Goal: Information Seeking & Learning: Learn about a topic

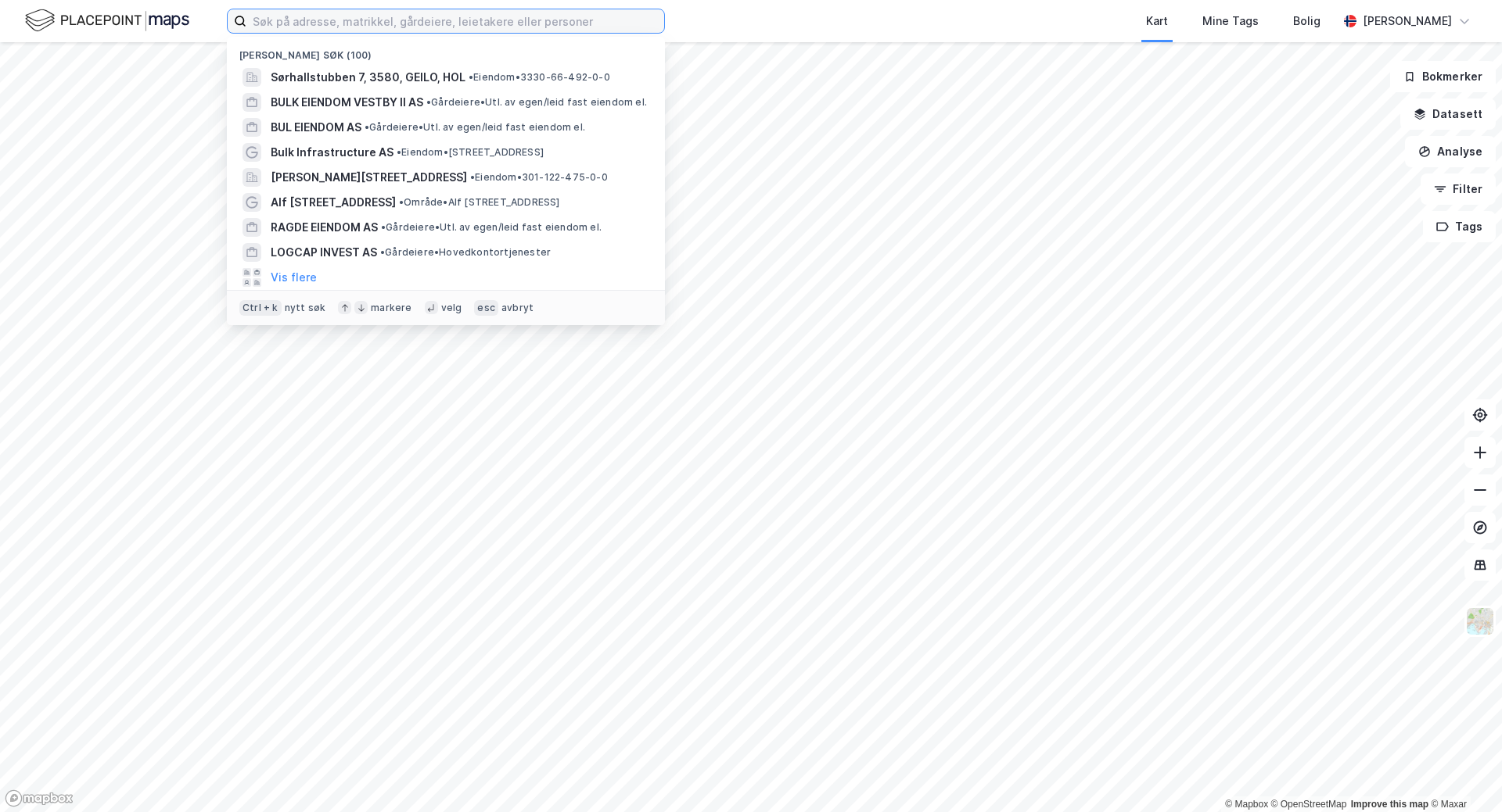
click at [299, 28] on input at bounding box center [455, 22] width 417 height 24
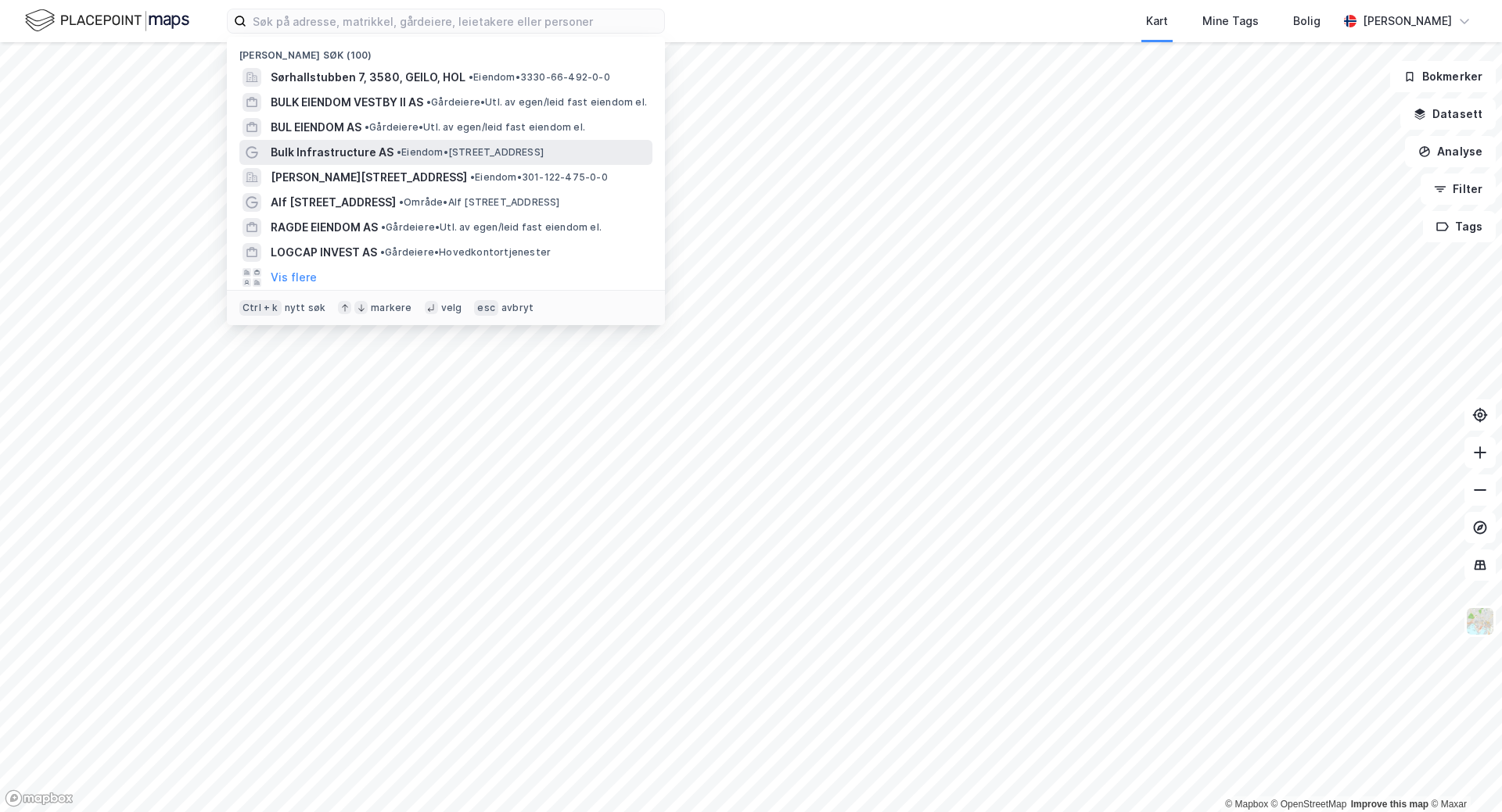
click at [338, 148] on span "Bulk Infrastructure AS" at bounding box center [332, 152] width 122 height 19
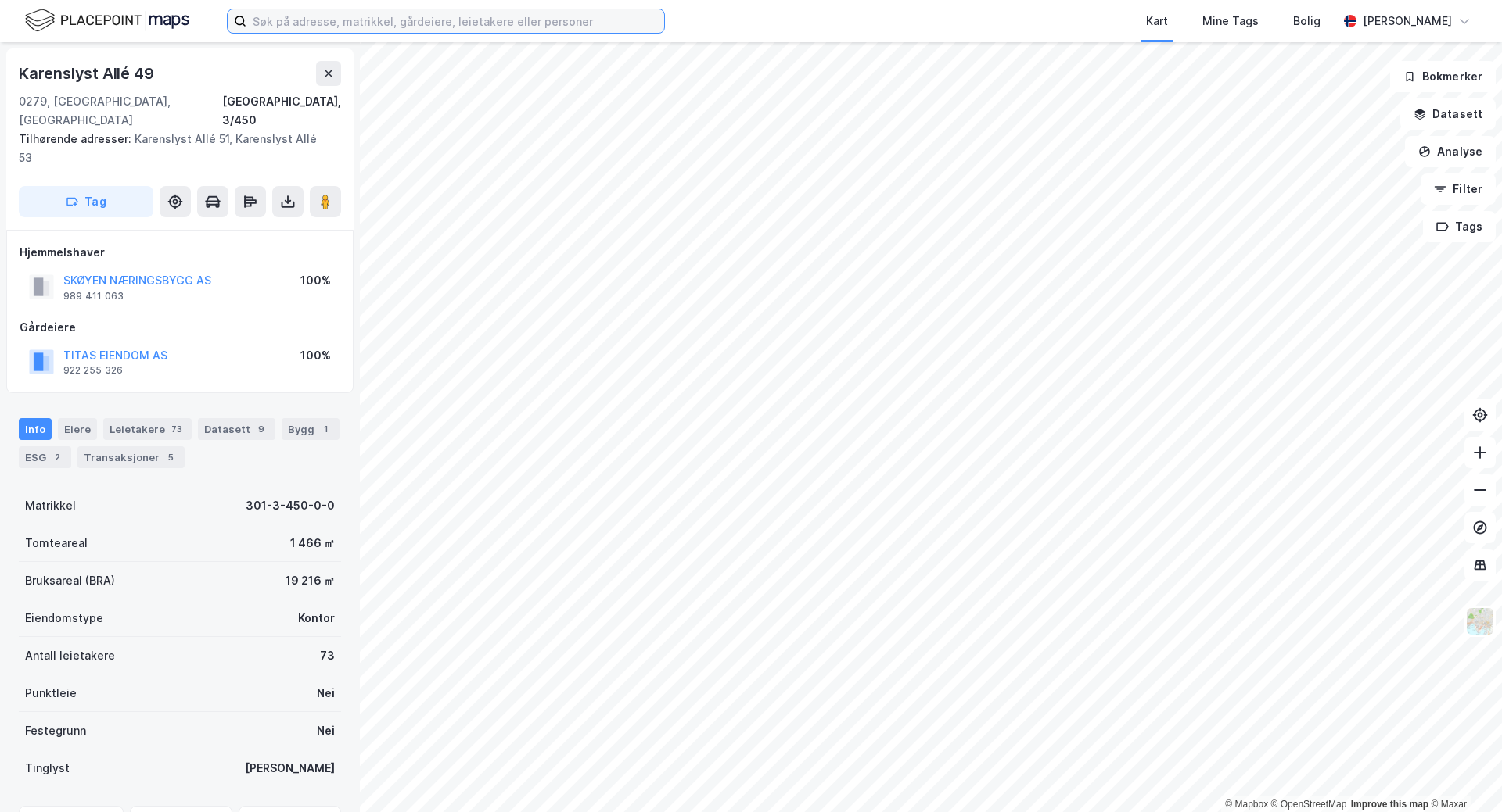
click at [392, 29] on input at bounding box center [455, 22] width 417 height 24
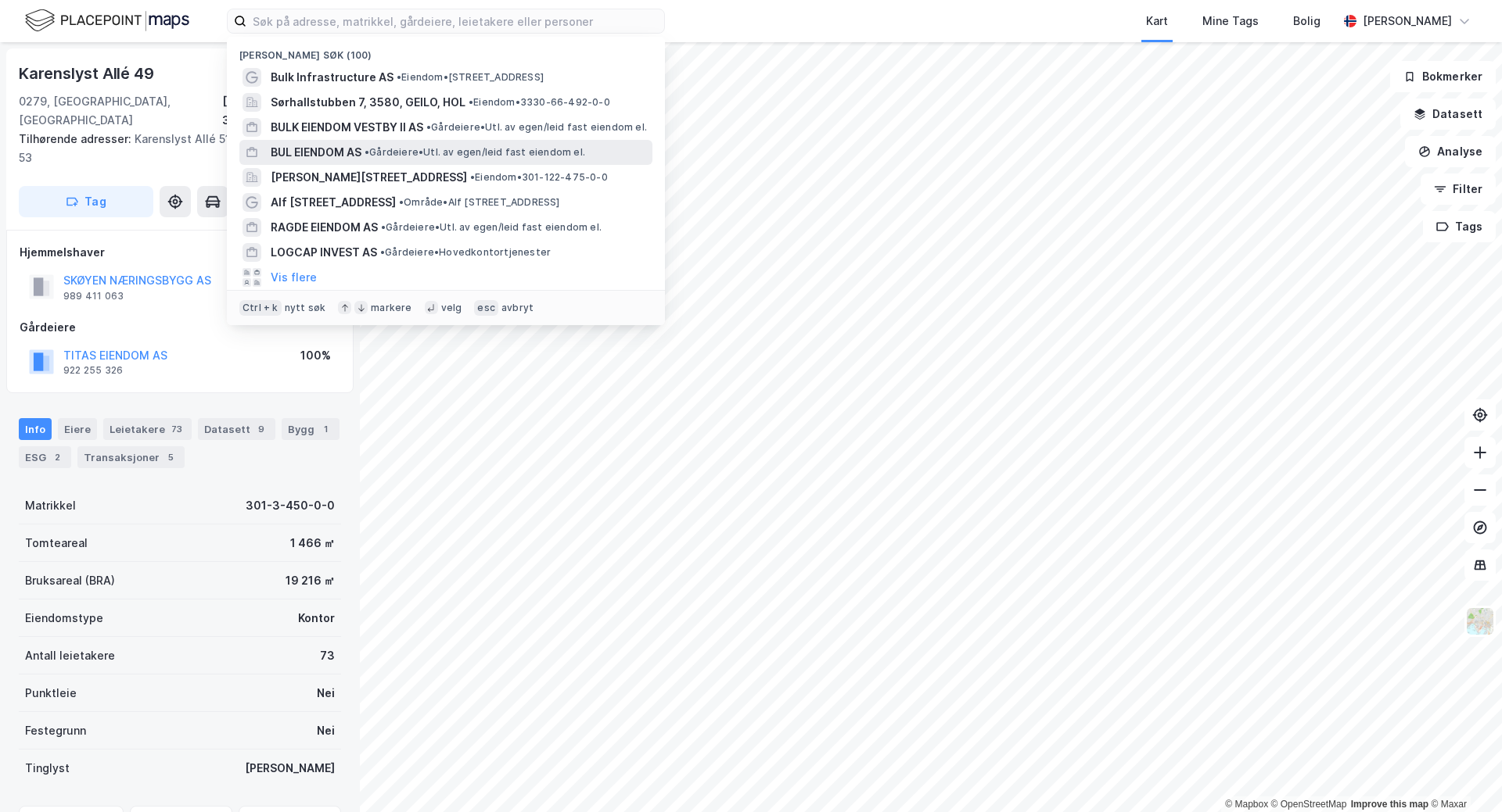
click at [338, 148] on span "BUL EIENDOM AS" at bounding box center [316, 152] width 91 height 19
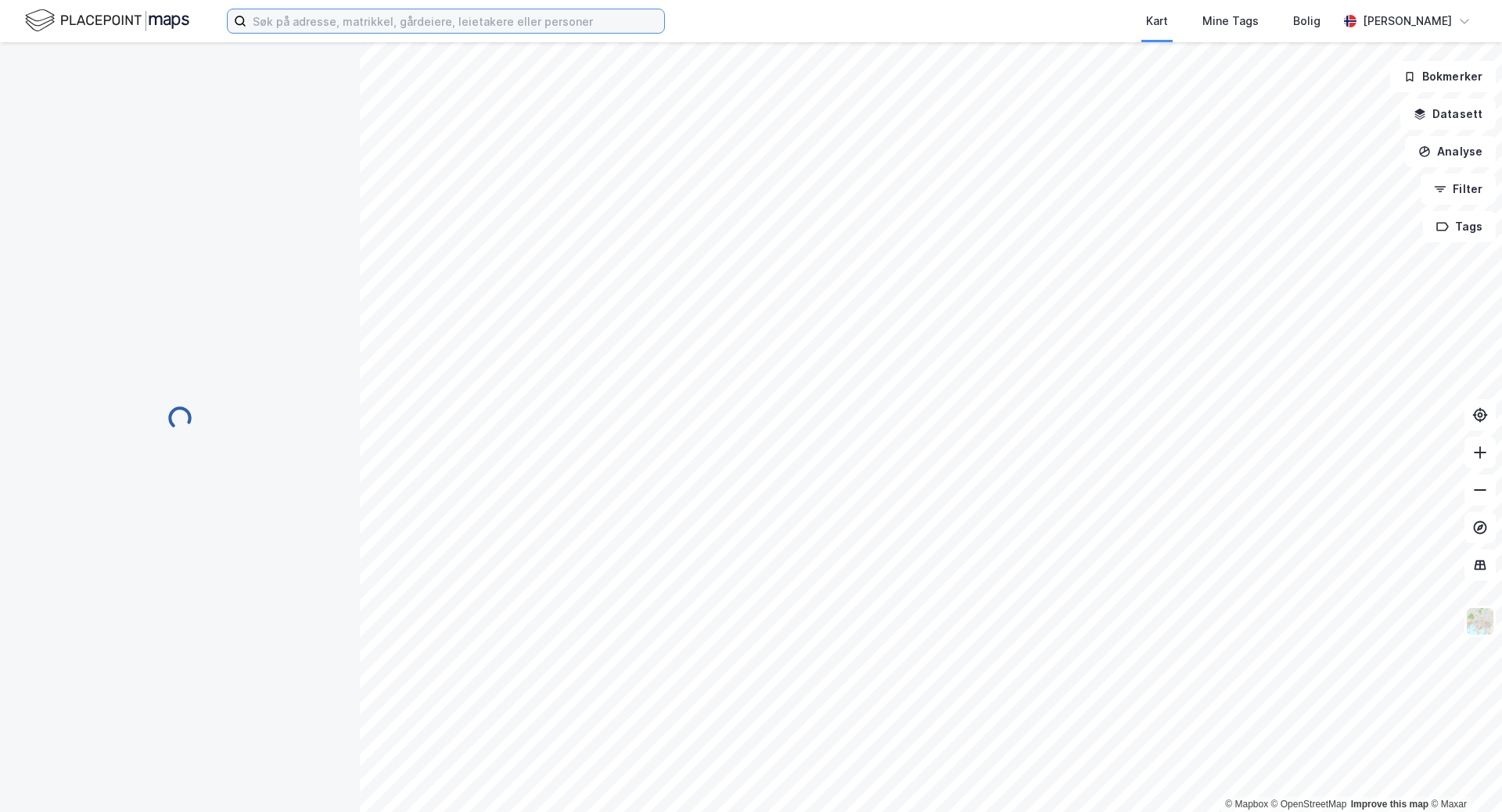
click at [397, 29] on input at bounding box center [455, 22] width 417 height 24
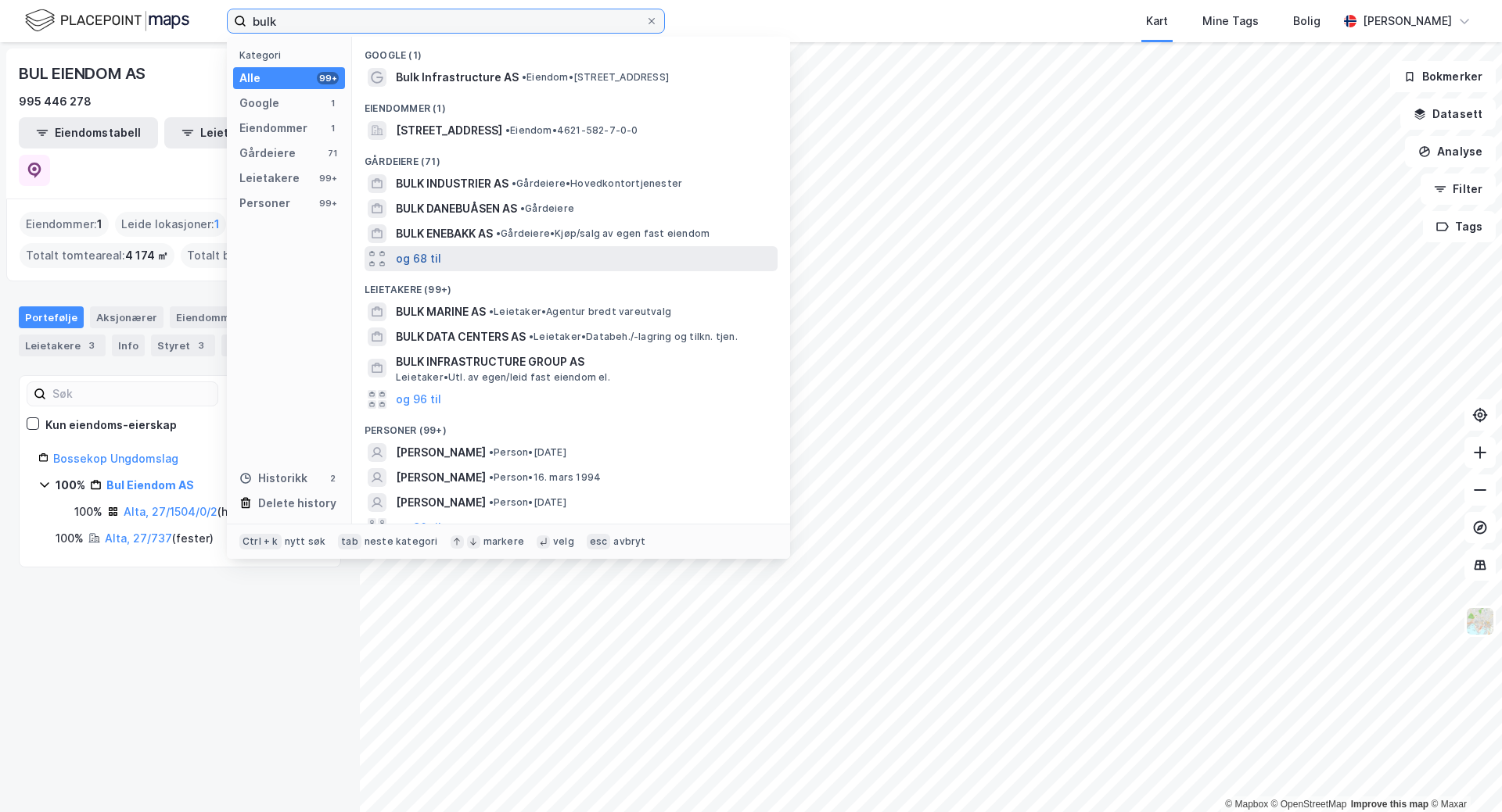
type input "bulk"
click at [425, 261] on button "og 68 til" at bounding box center [418, 258] width 45 height 19
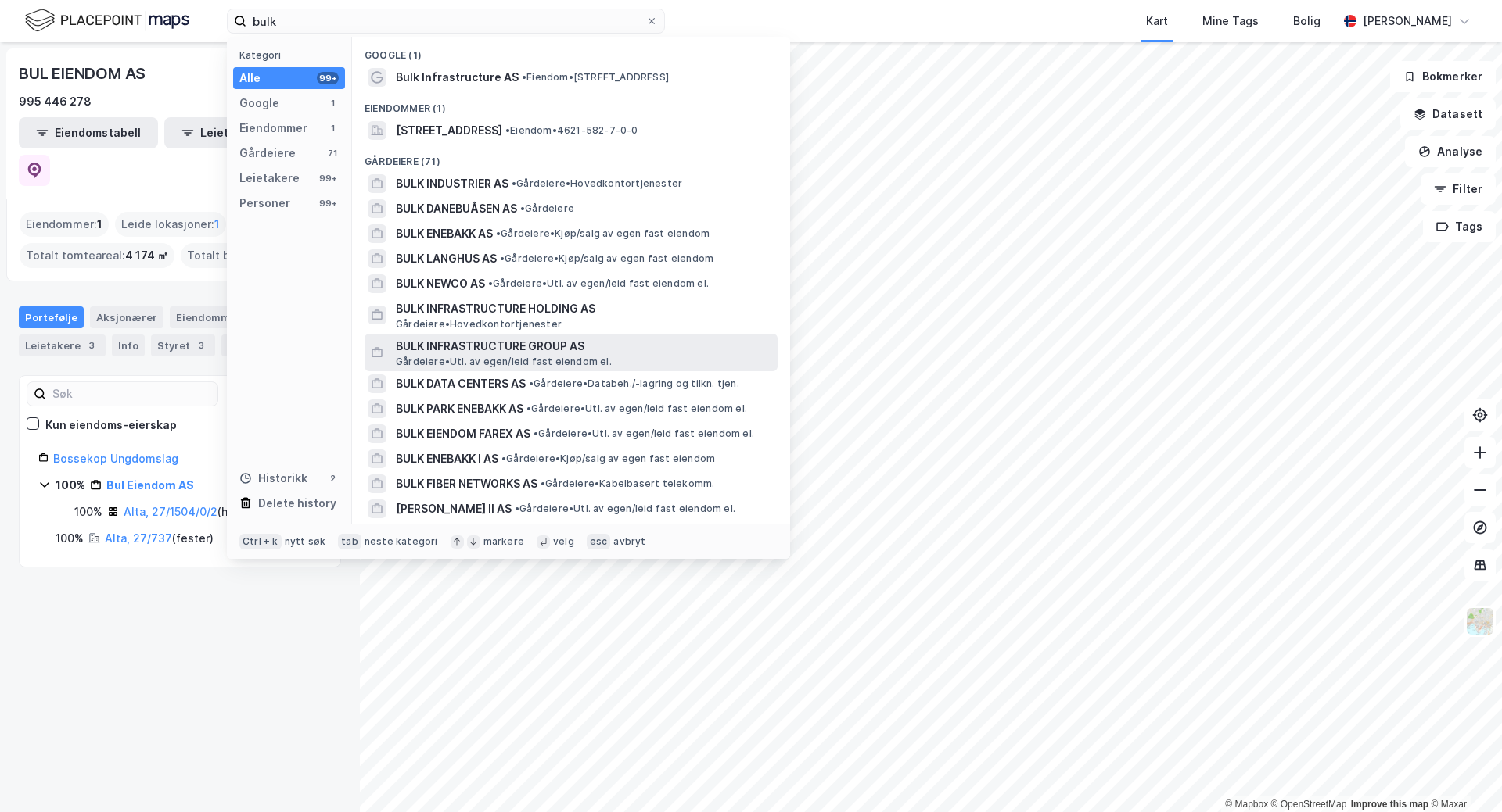
click at [557, 353] on span "BULK INFRASTRUCTURE GROUP AS" at bounding box center [583, 346] width 375 height 19
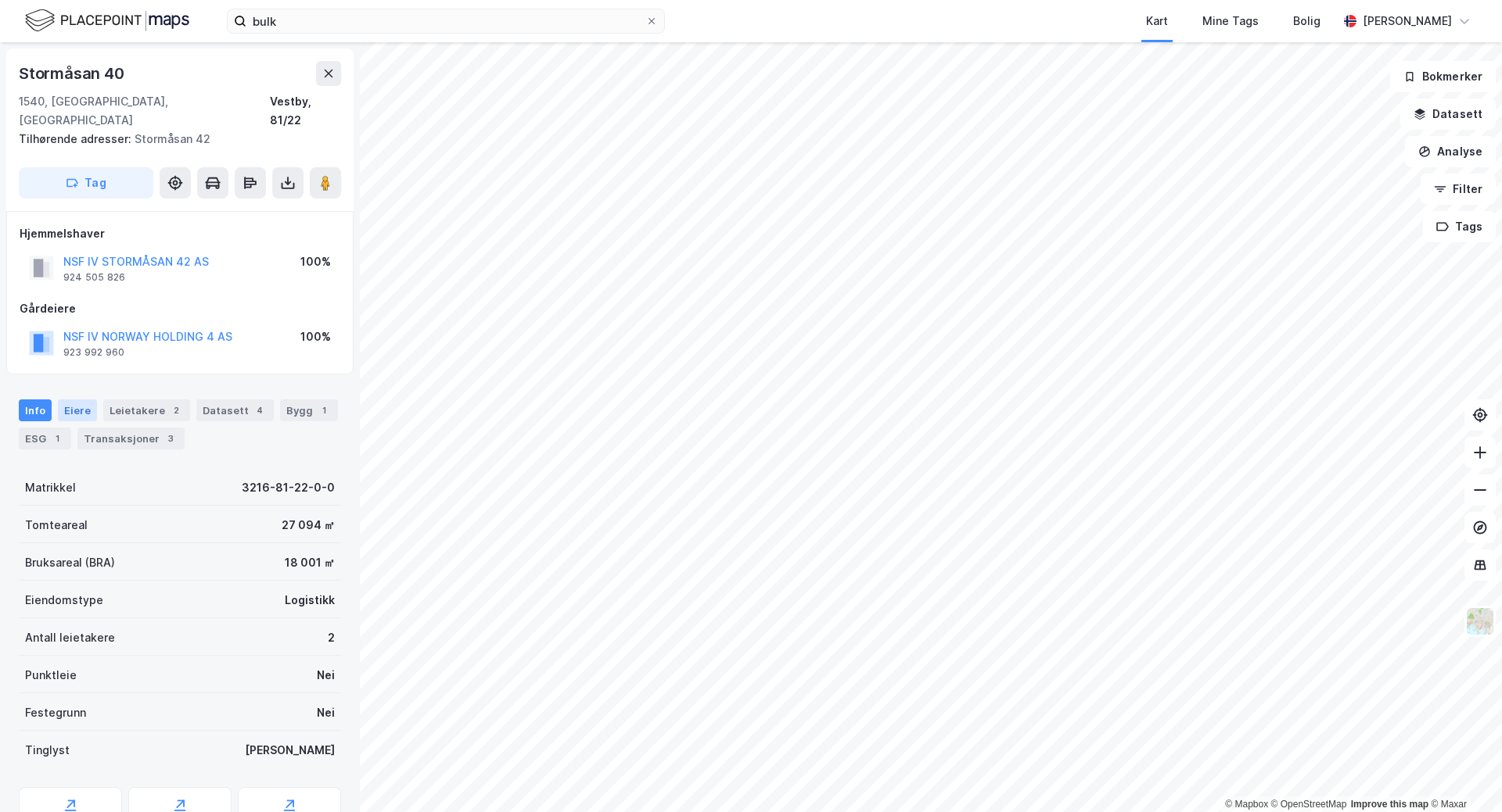
click at [75, 400] on div "Eiere" at bounding box center [78, 410] width 39 height 22
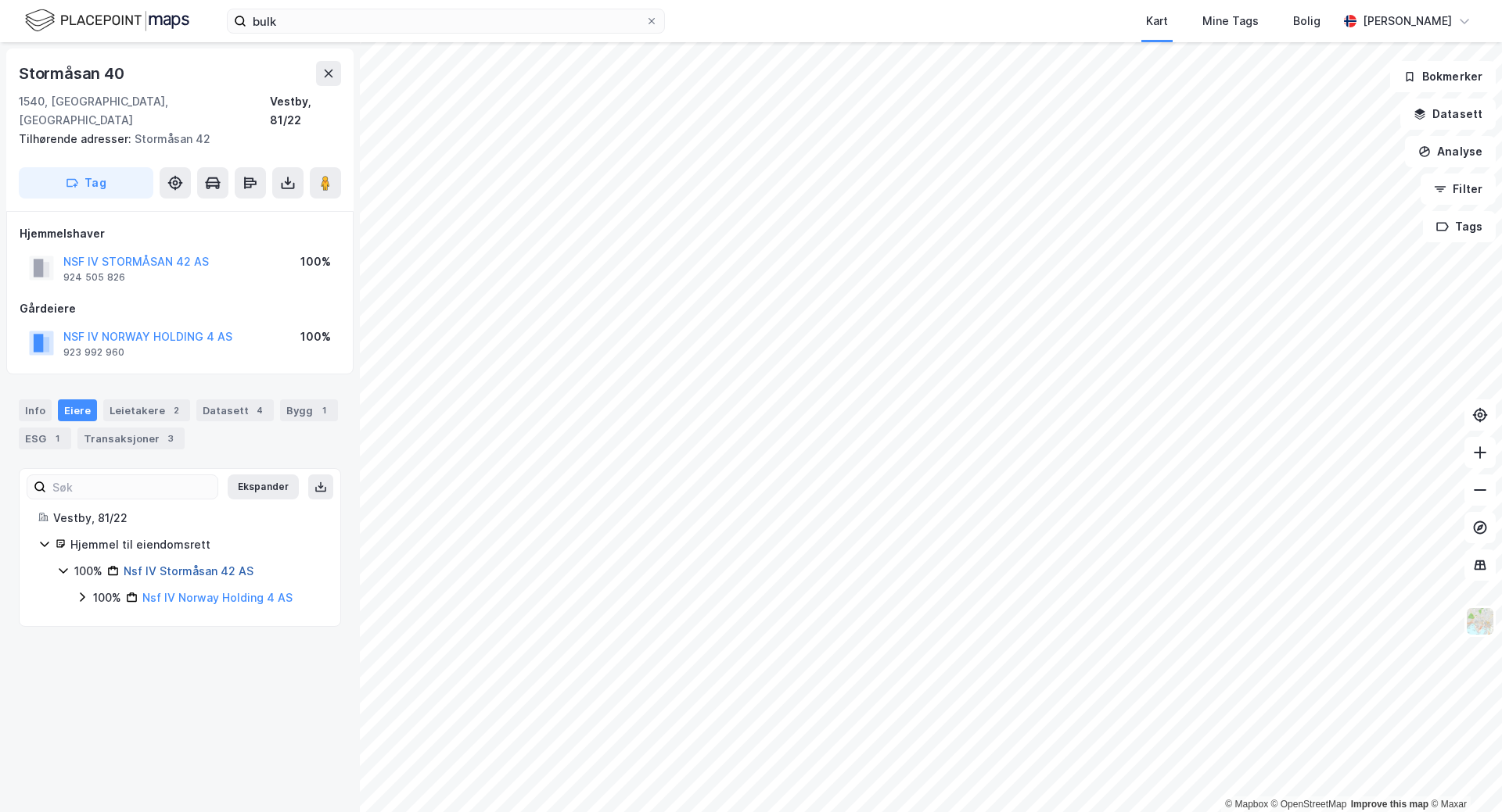
click at [181, 564] on link "Nsf IV Stormåsan 42 AS" at bounding box center [188, 570] width 130 height 13
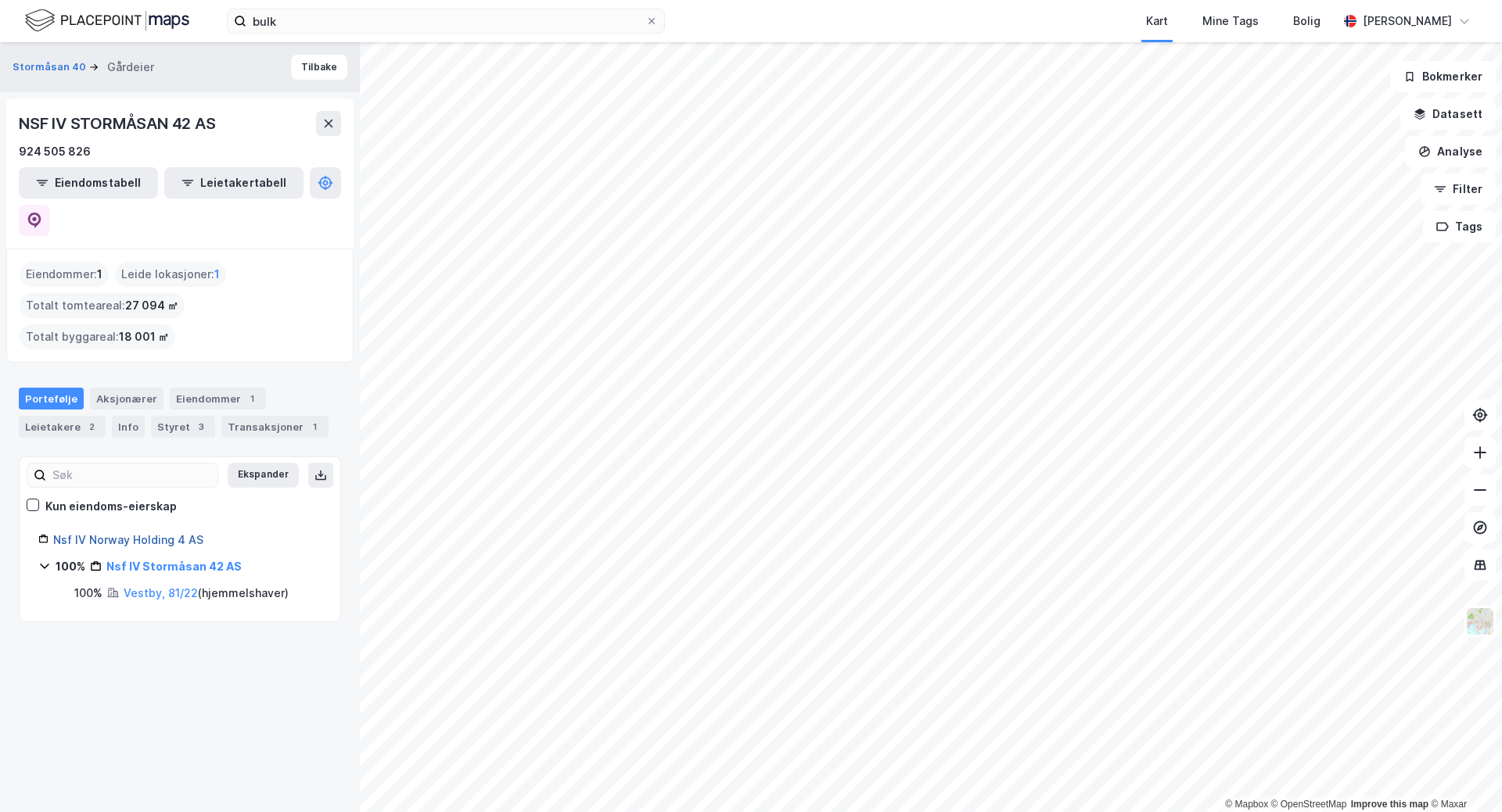
click at [167, 534] on link "Nsf IV Norway Holding 4 AS" at bounding box center [128, 540] width 150 height 13
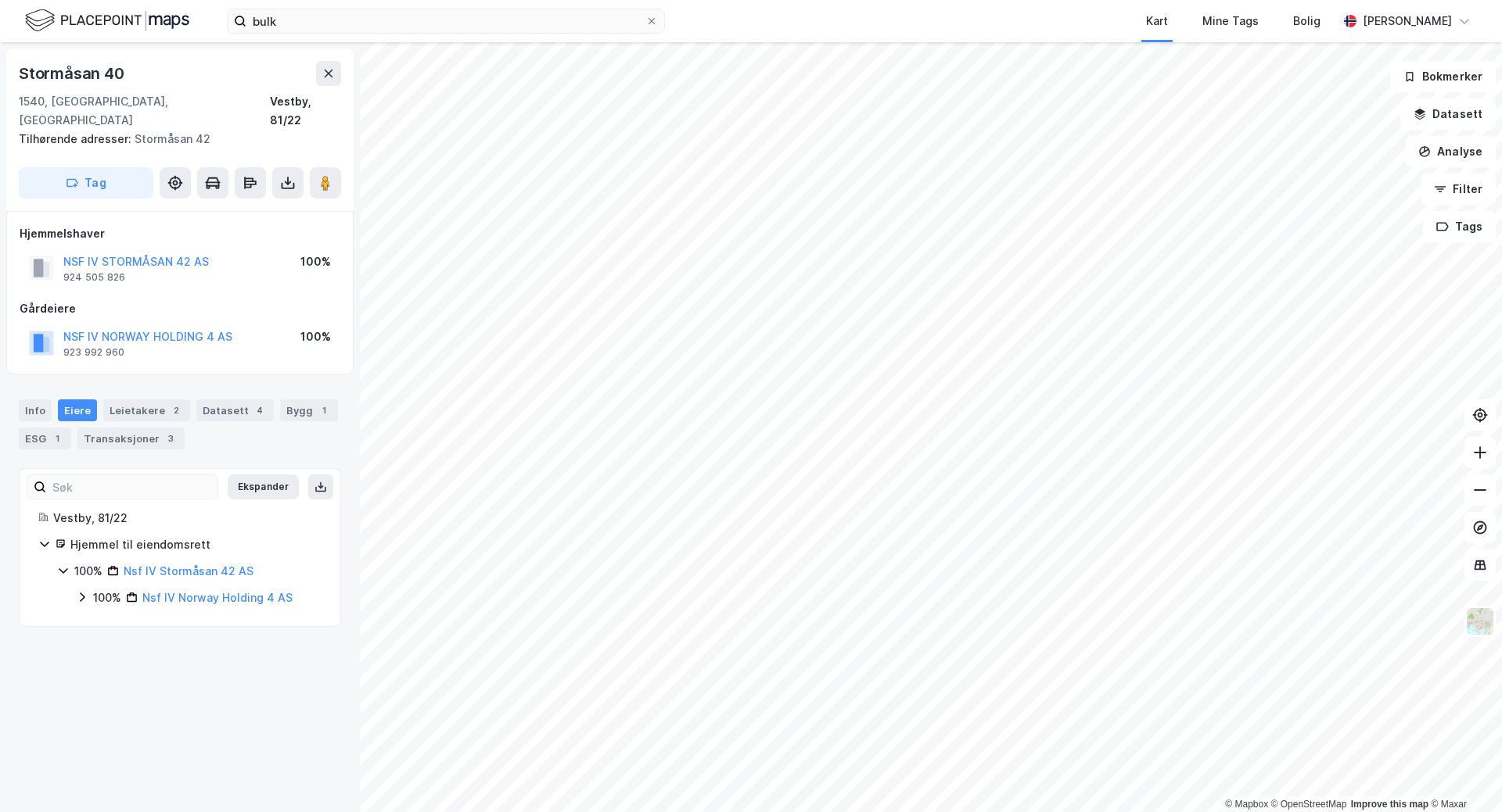
click at [179, 562] on div "Nsf IV Stormåsan 42 AS" at bounding box center [188, 571] width 130 height 19
drag, startPoint x: 250, startPoint y: 558, endPoint x: 125, endPoint y: 561, distance: 125.0
click at [125, 562] on div "100% Nsf IV Stormåsan 42 AS" at bounding box center [197, 571] width 247 height 19
copy link "Nsf IV Stormåsan 42 AS"
click at [171, 403] on div "2" at bounding box center [176, 410] width 16 height 16
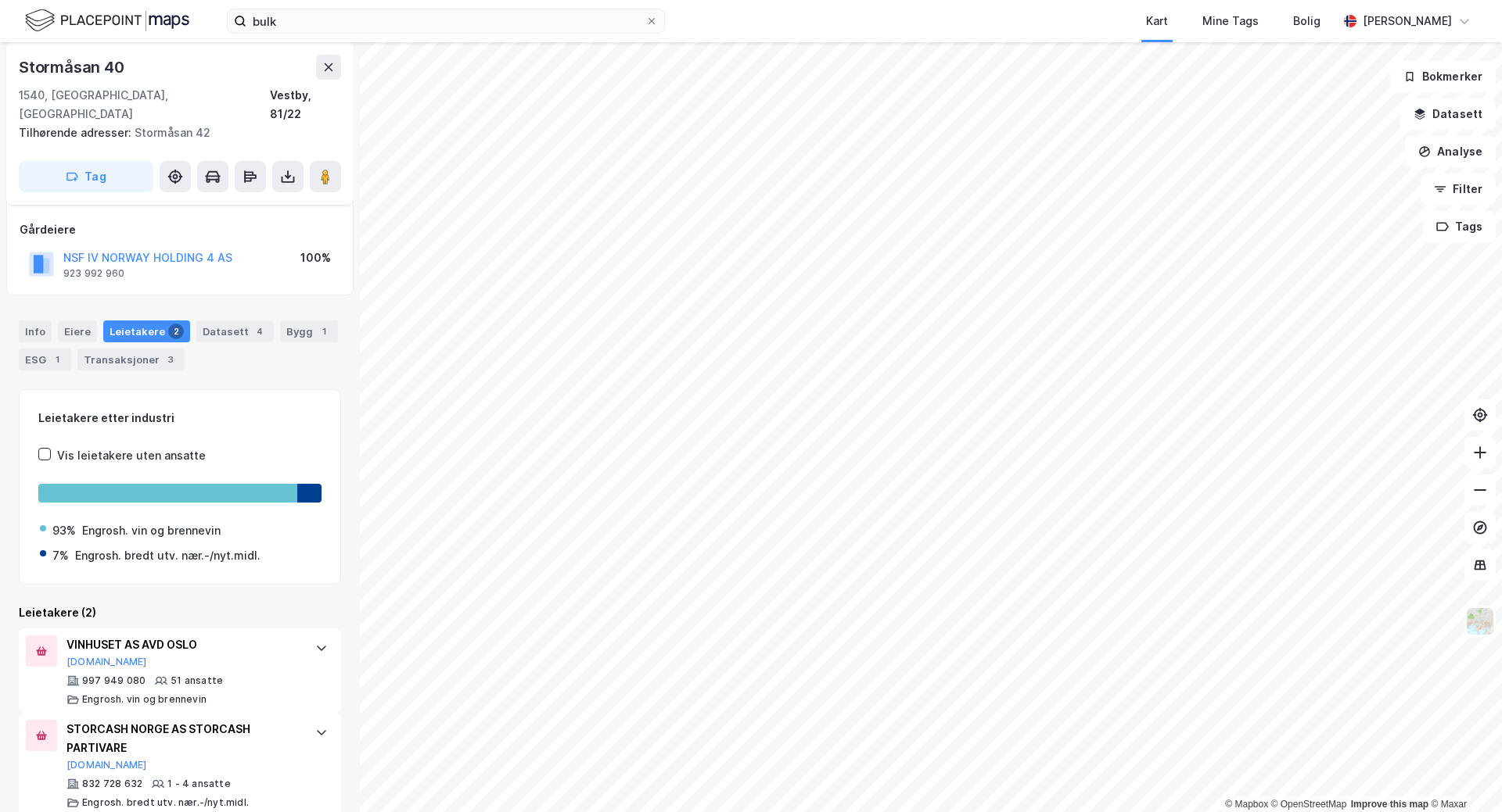
scroll to position [83, 0]
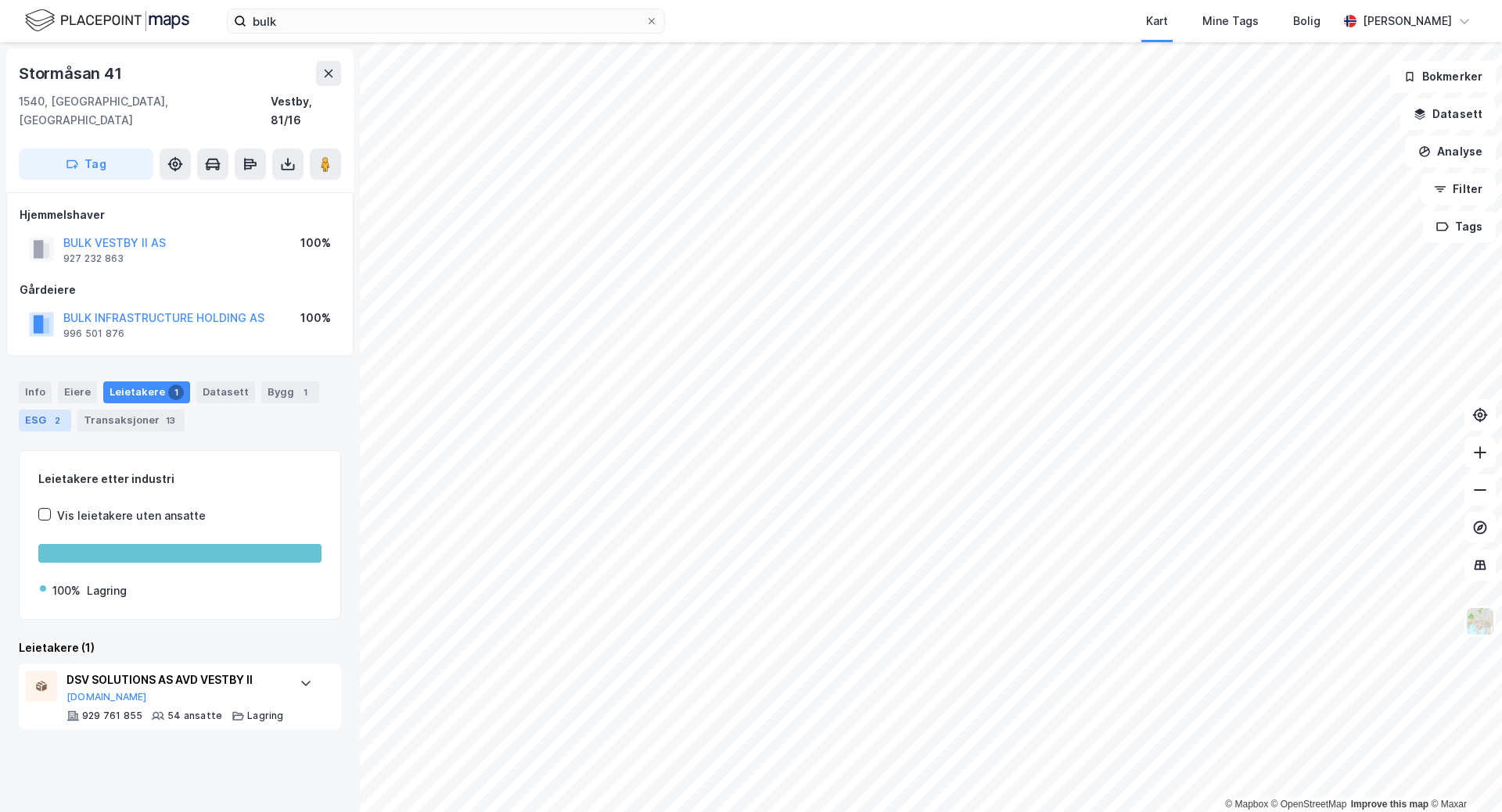
click at [44, 409] on div "ESG 2" at bounding box center [44, 420] width 52 height 22
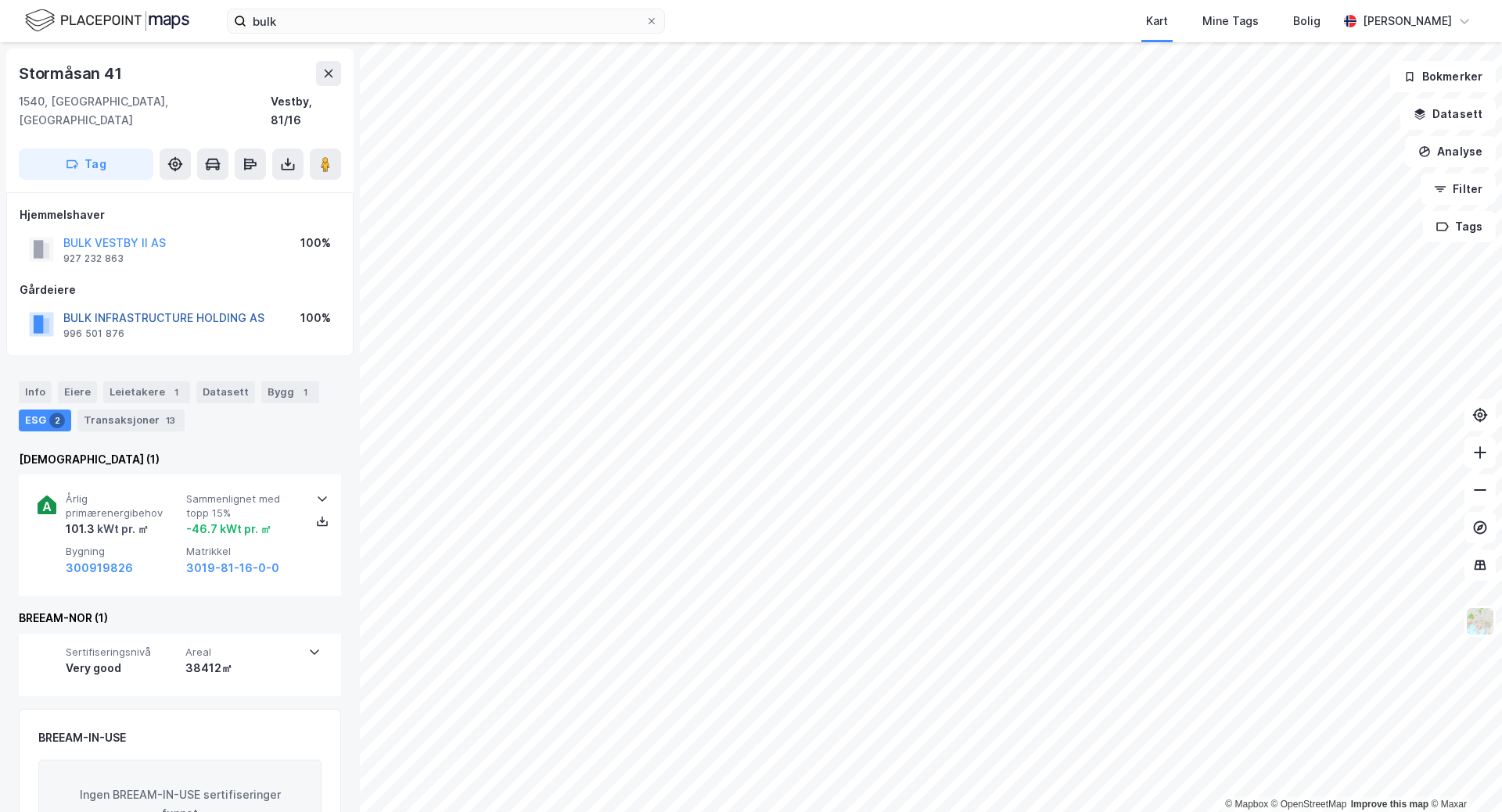
click at [0, 0] on button "BULK INFRASTRUCTURE HOLDING AS" at bounding box center [0, 0] width 0 height 0
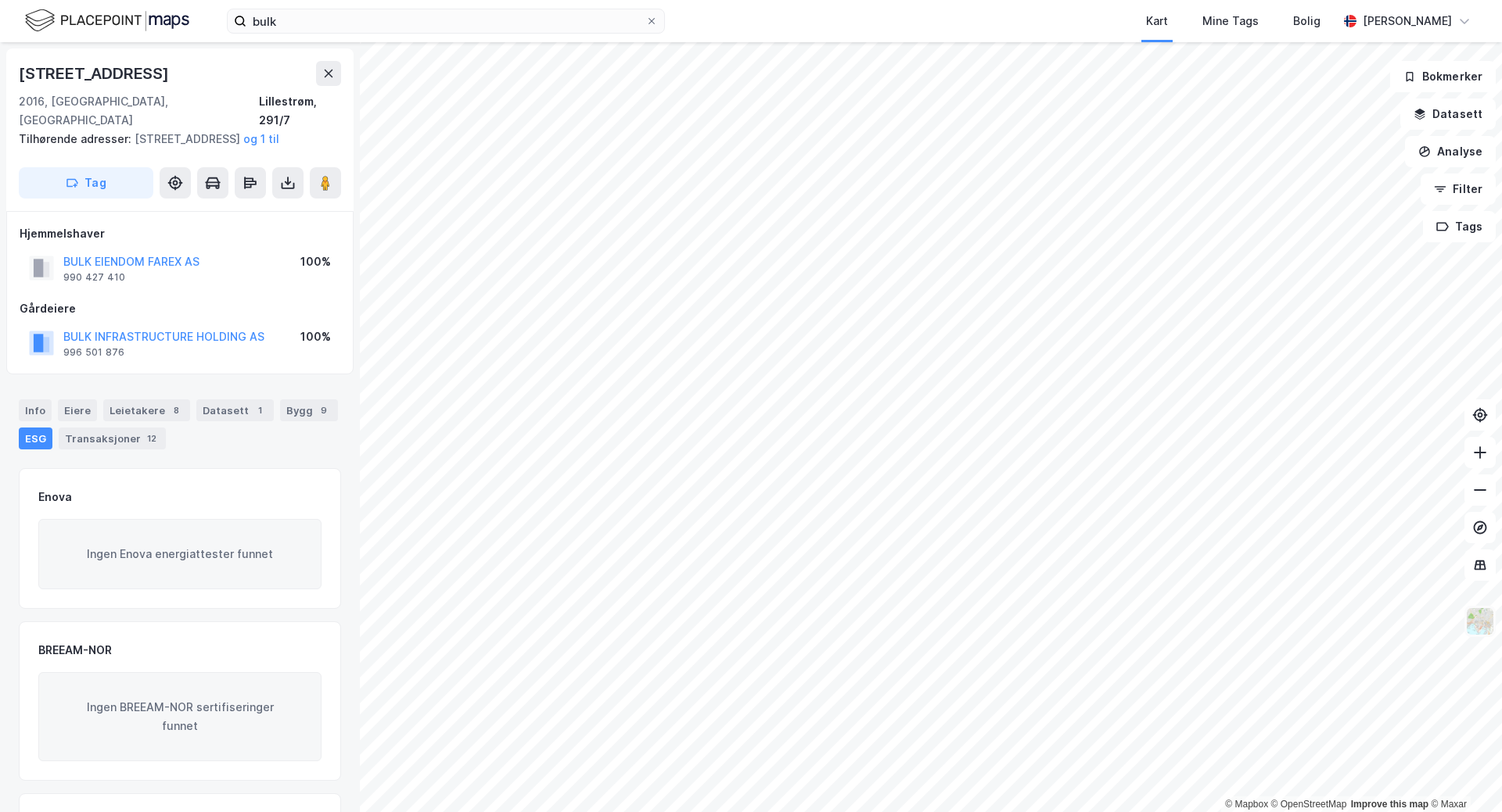
scroll to position [83, 0]
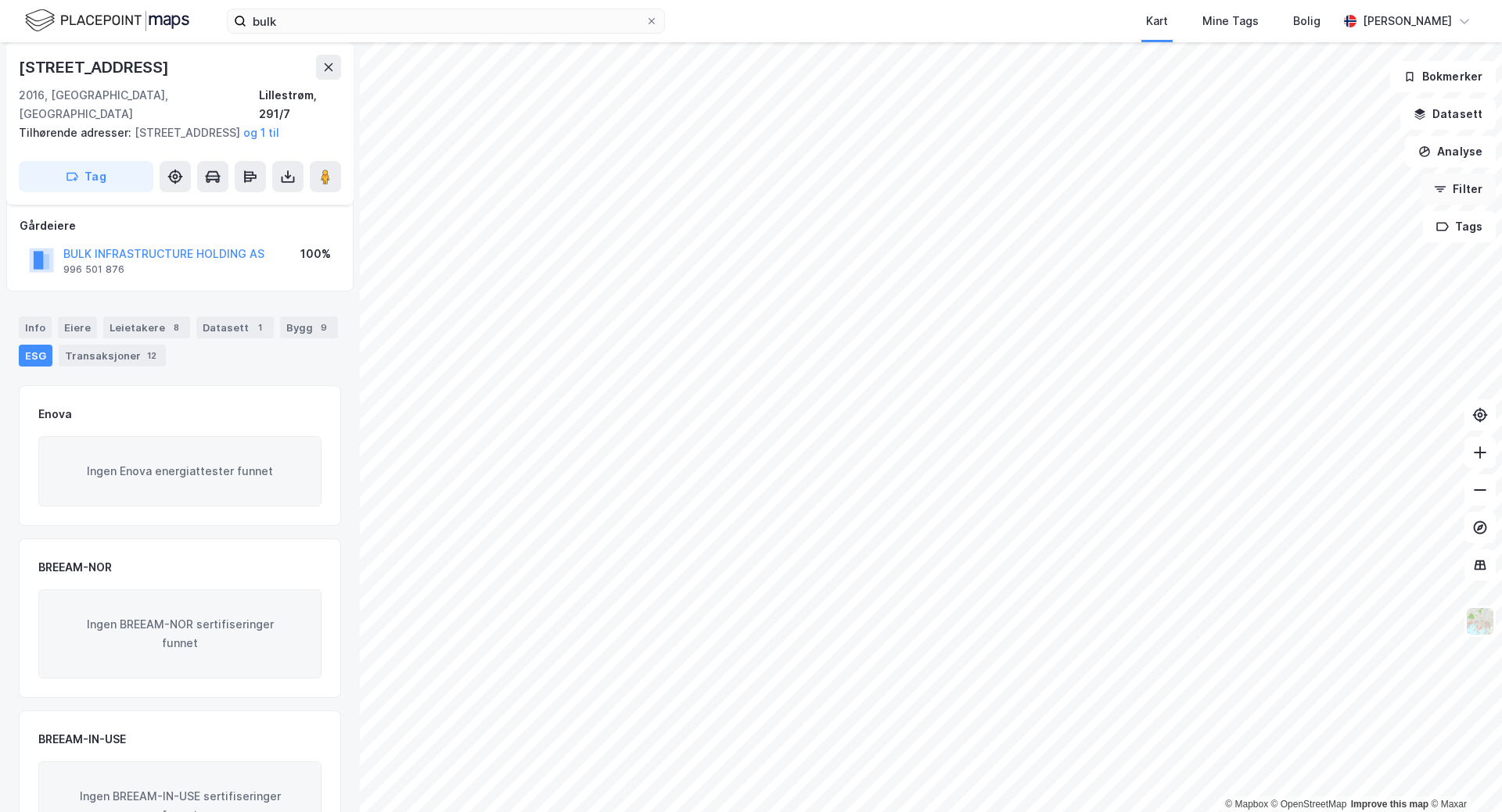
click at [1459, 186] on button "Filter" at bounding box center [1458, 189] width 75 height 32
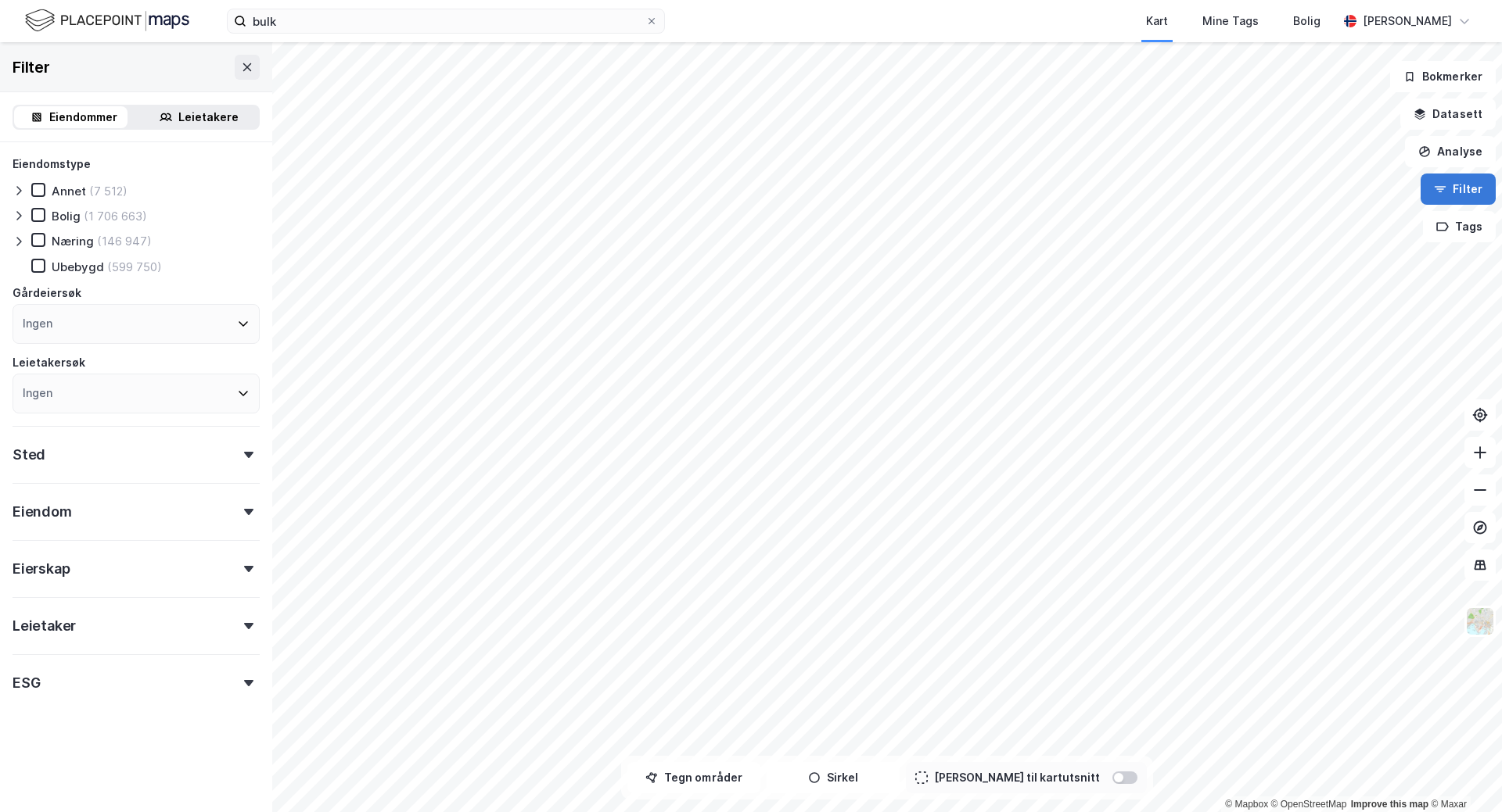
click at [1442, 194] on icon "button" at bounding box center [1440, 188] width 13 height 13
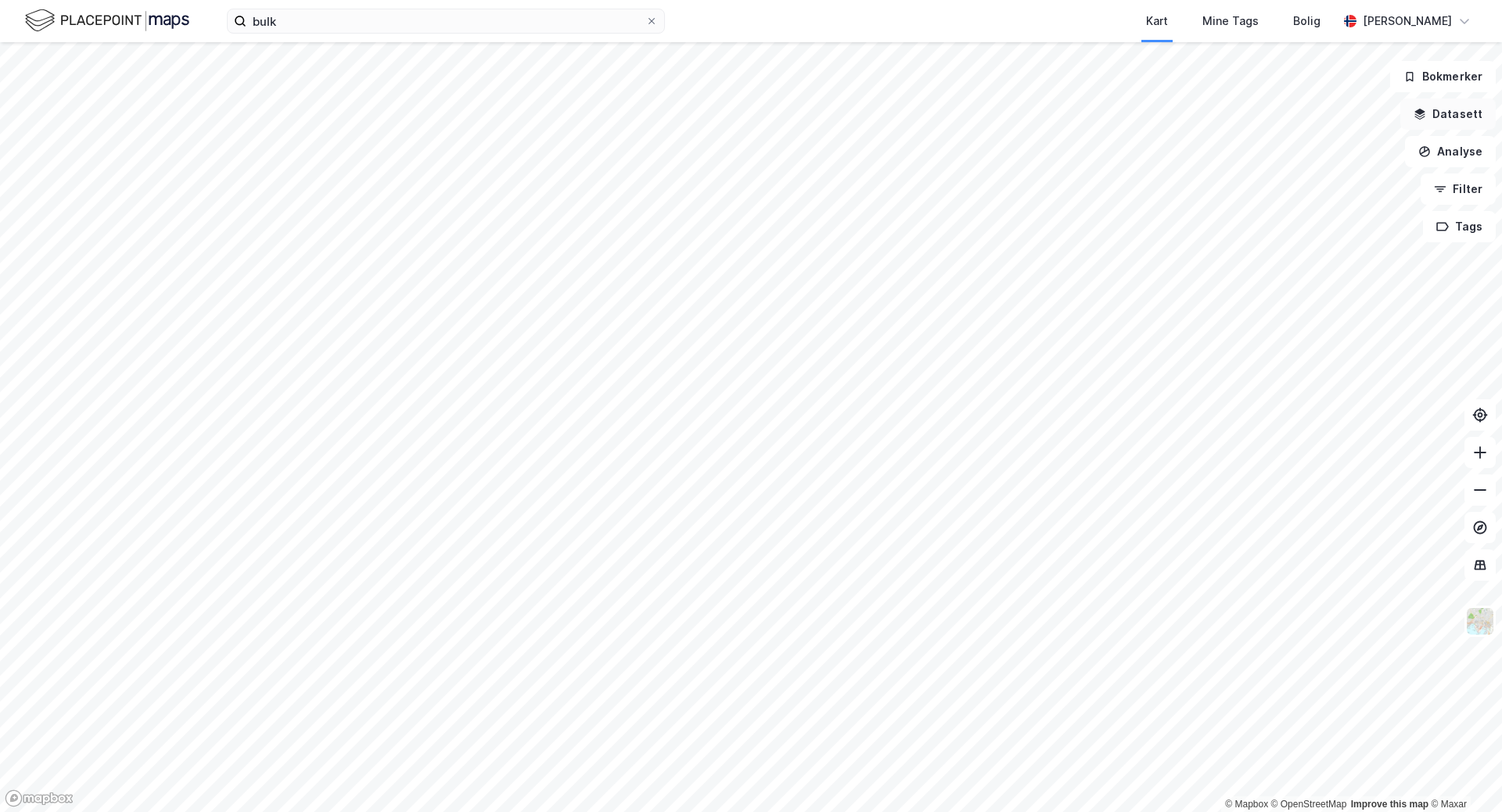
click at [1443, 117] on button "Datasett" at bounding box center [1448, 114] width 96 height 32
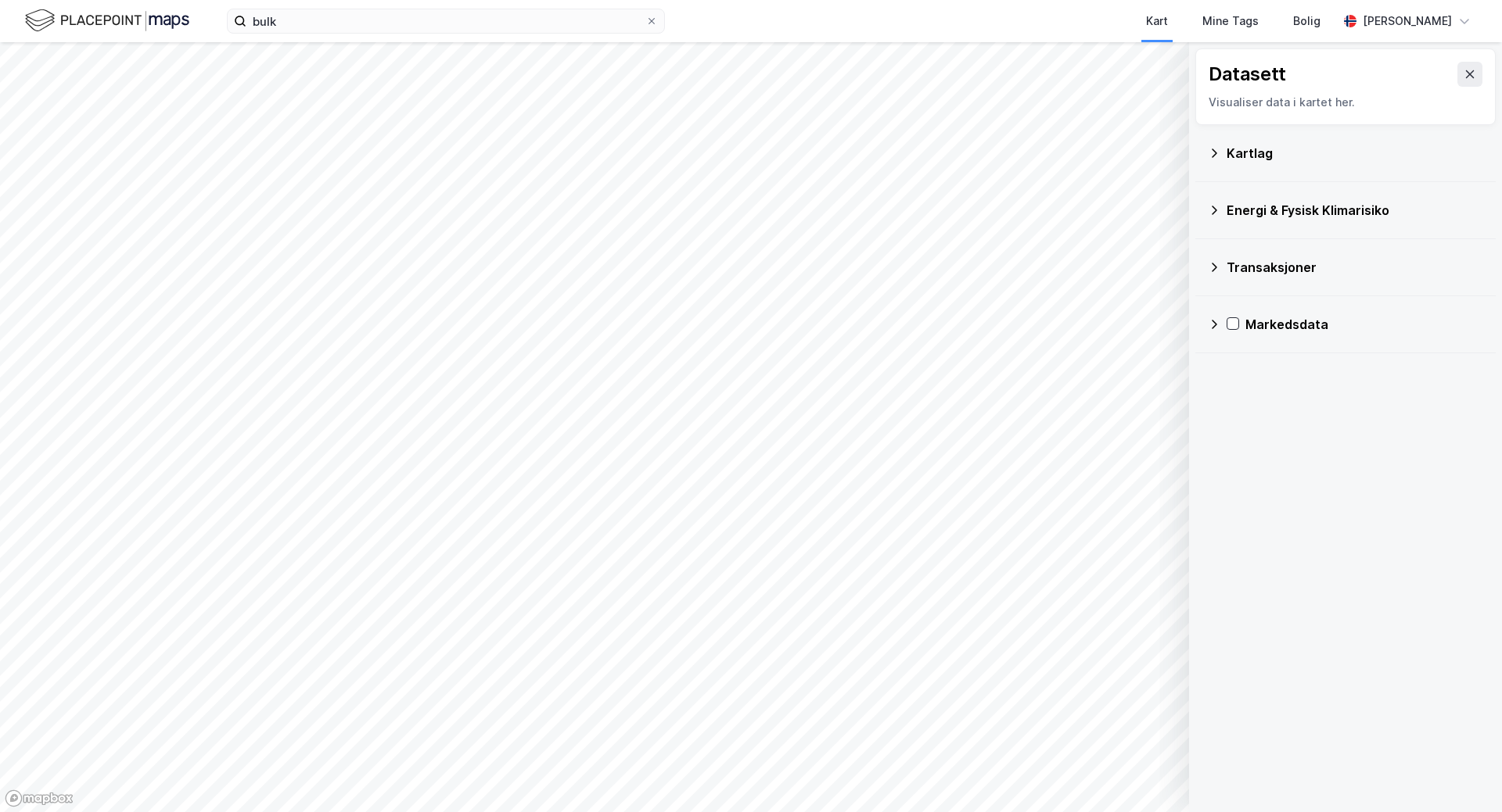
click at [1216, 213] on icon at bounding box center [1214, 210] width 13 height 13
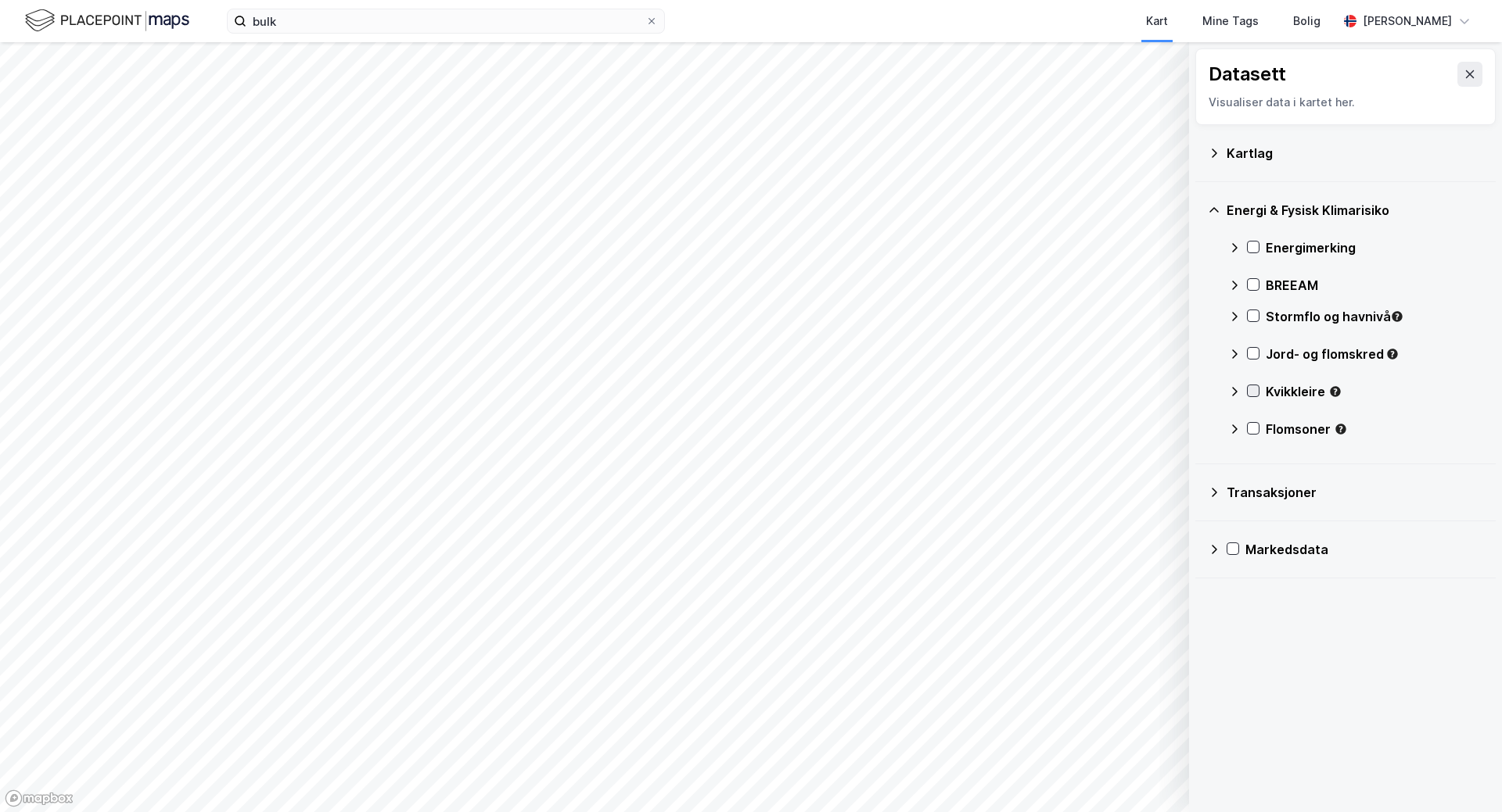
click at [1252, 385] on div at bounding box center [1252, 391] width 13 height 13
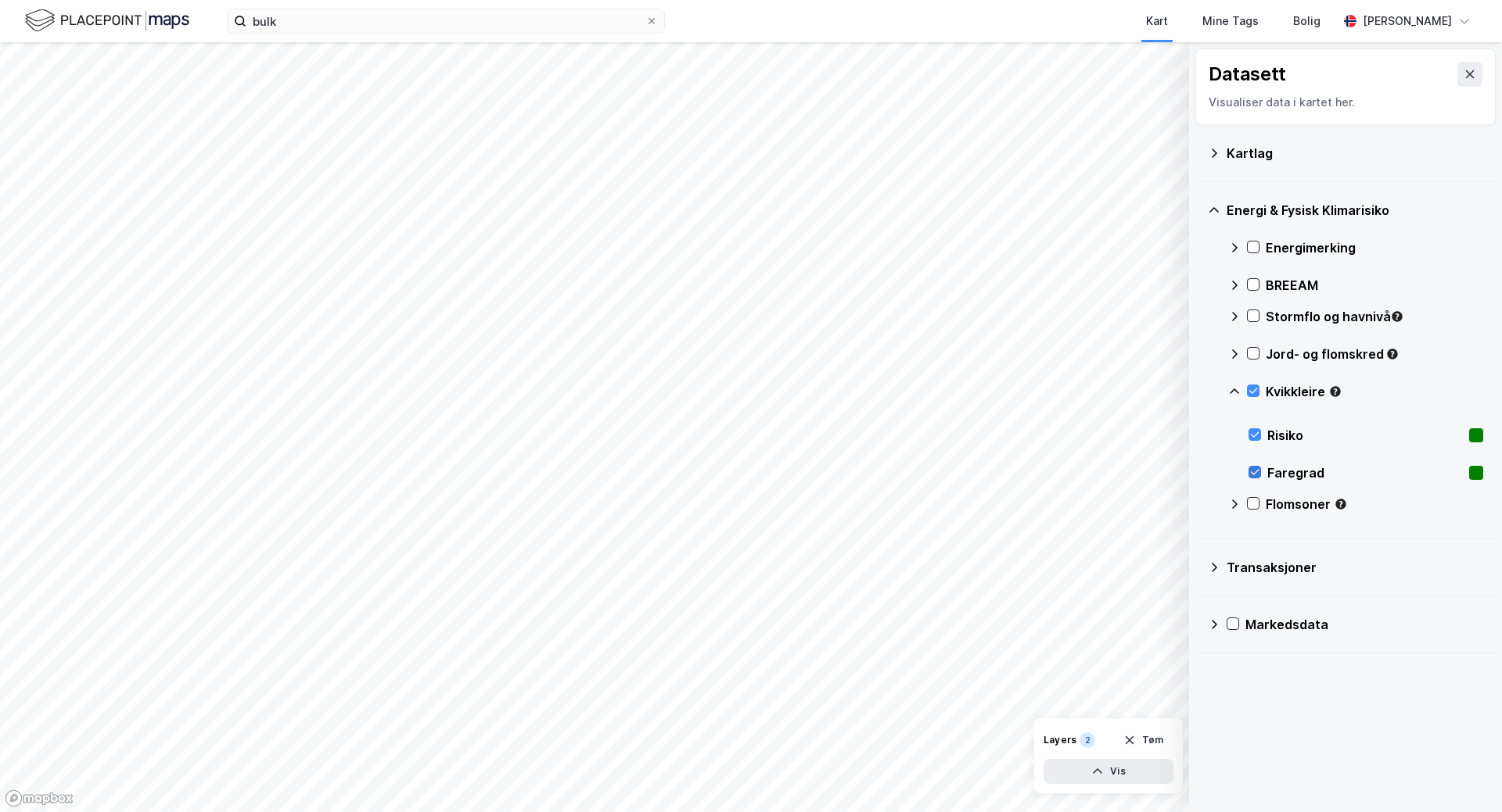
click at [1253, 474] on icon at bounding box center [1254, 473] width 9 height 6
click at [1259, 469] on icon at bounding box center [1254, 472] width 11 height 11
click at [1255, 435] on icon at bounding box center [1254, 435] width 9 height 6
click at [1250, 434] on icon at bounding box center [1254, 434] width 11 height 11
click at [1256, 474] on icon at bounding box center [1254, 472] width 11 height 11
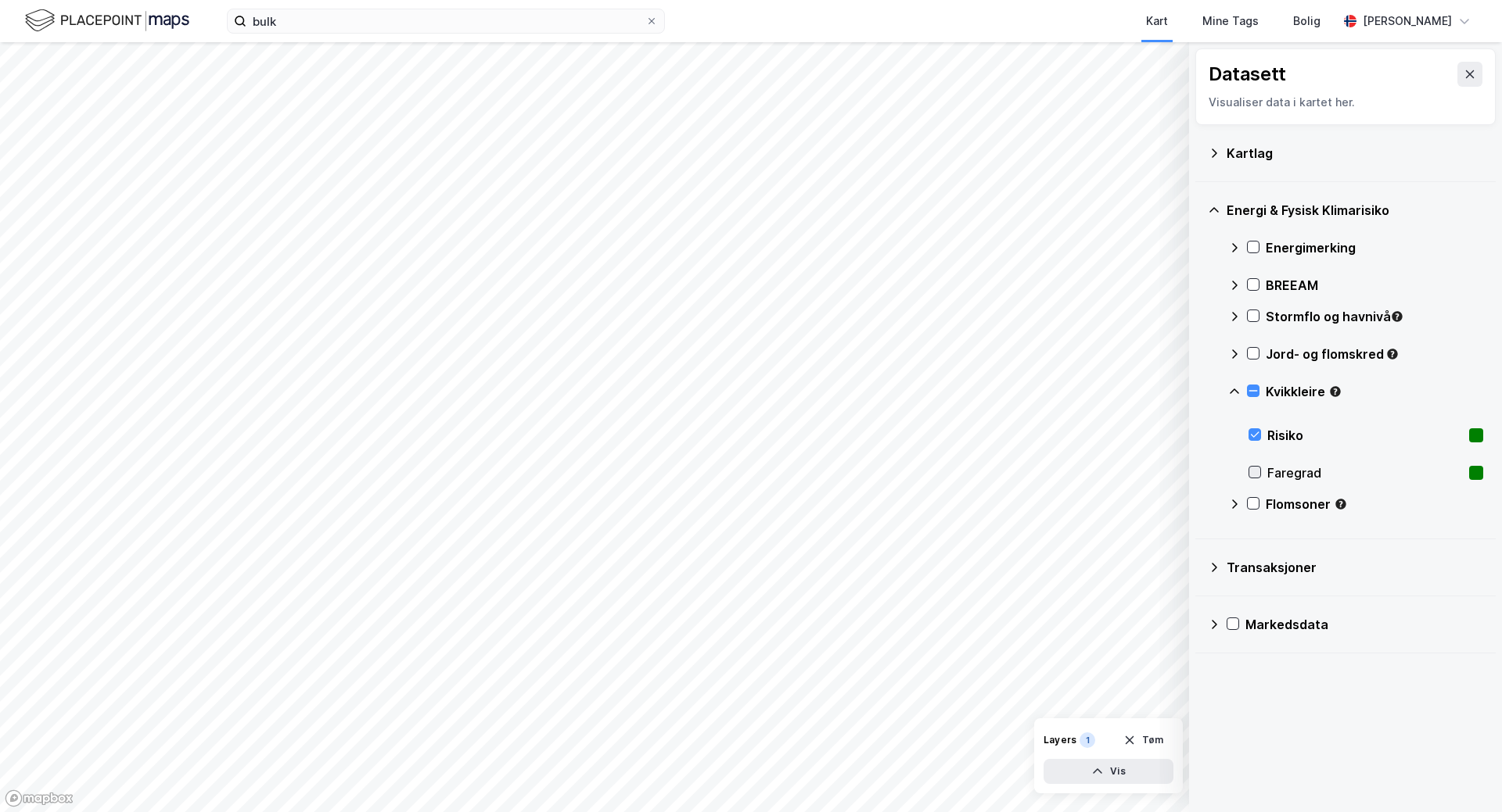
click at [1249, 475] on icon at bounding box center [1254, 472] width 11 height 11
click at [1454, 642] on div "Markedsdata" at bounding box center [1345, 625] width 275 height 37
click at [1249, 505] on icon at bounding box center [1252, 503] width 11 height 11
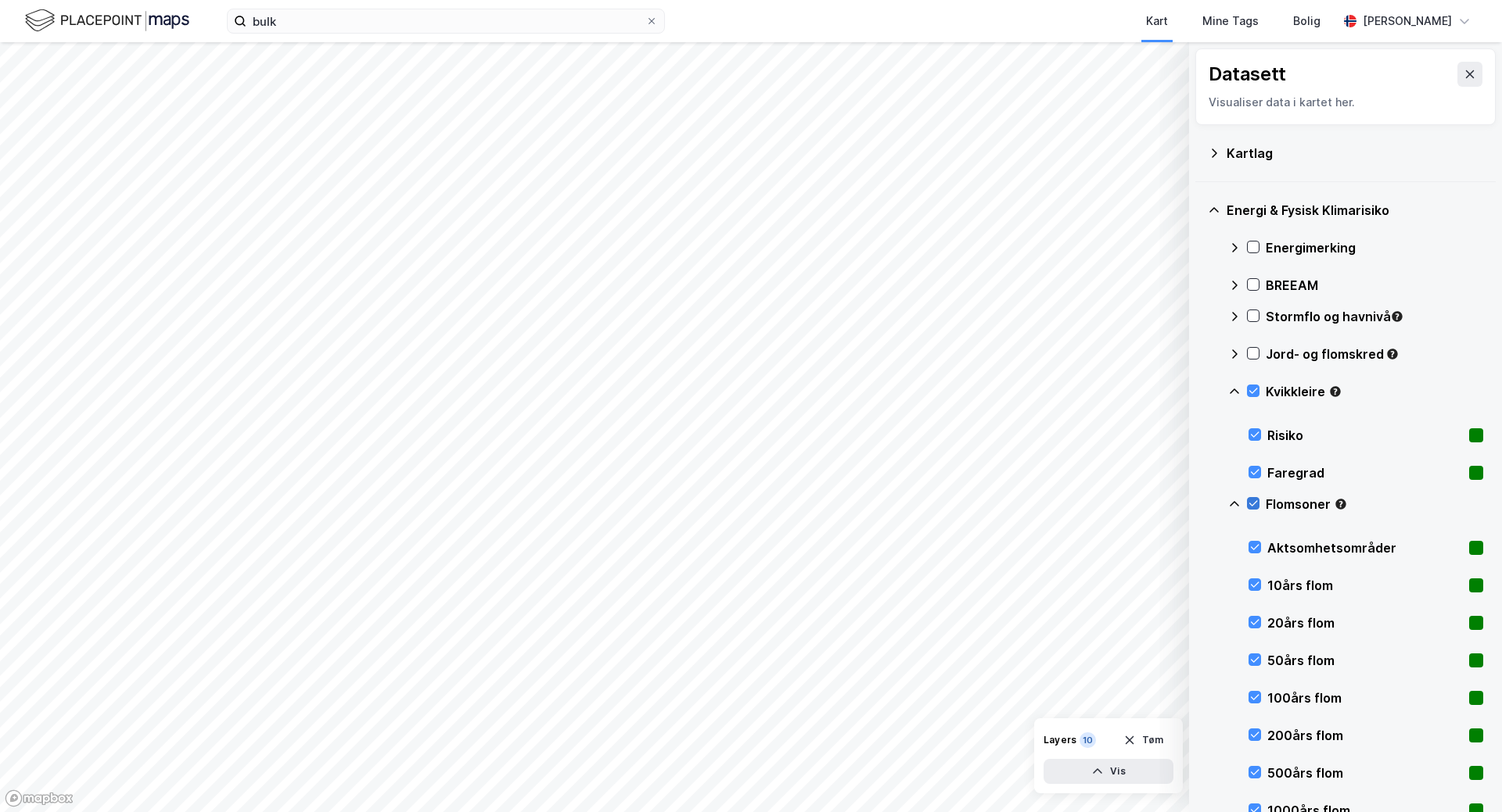
click at [1253, 502] on icon at bounding box center [1252, 503] width 11 height 11
click at [1255, 390] on icon at bounding box center [1253, 392] width 9 height 6
click at [1250, 352] on icon at bounding box center [1252, 353] width 11 height 11
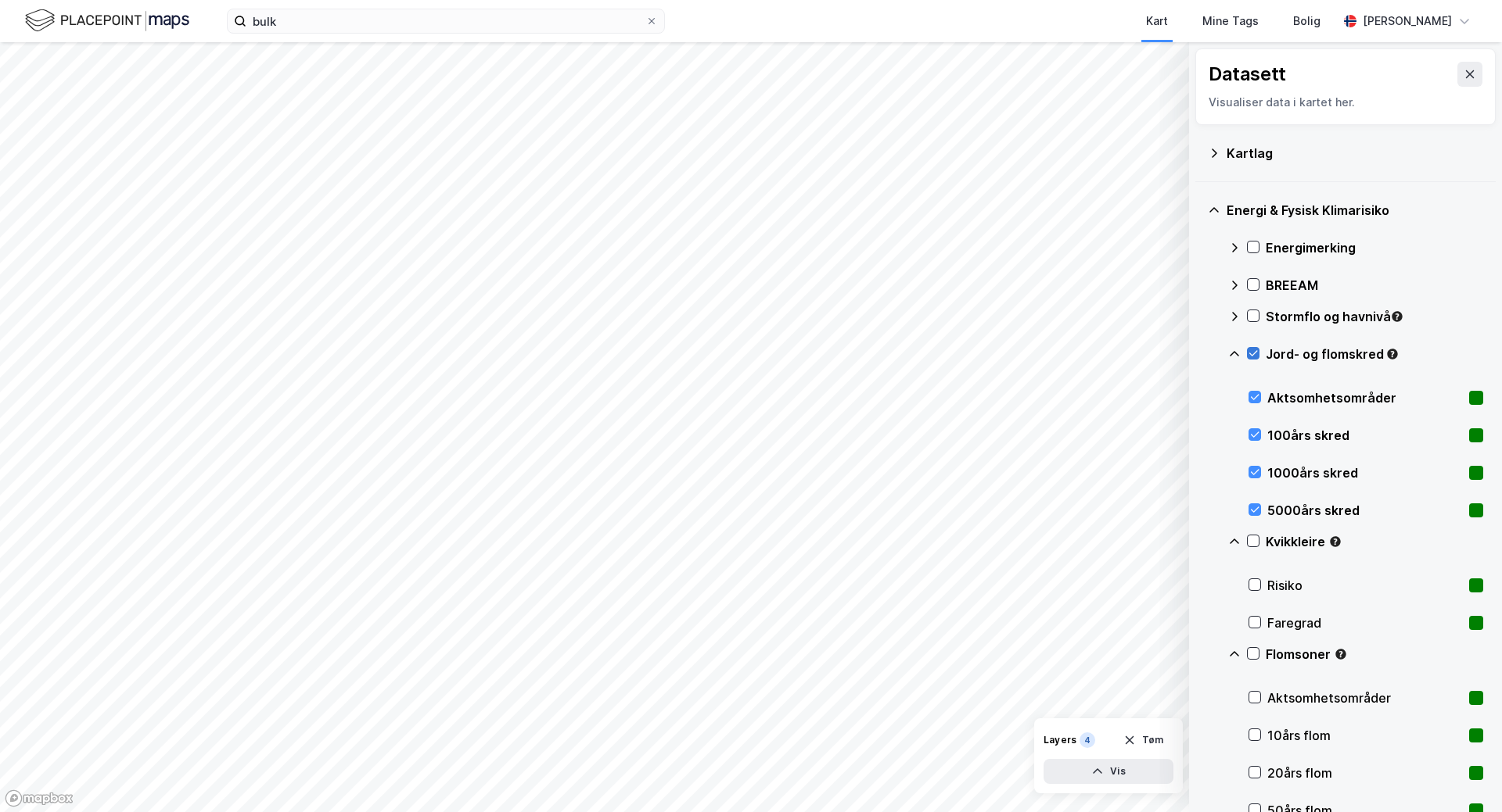
click at [1252, 353] on icon at bounding box center [1252, 353] width 11 height 11
click at [1251, 279] on icon at bounding box center [1252, 284] width 11 height 11
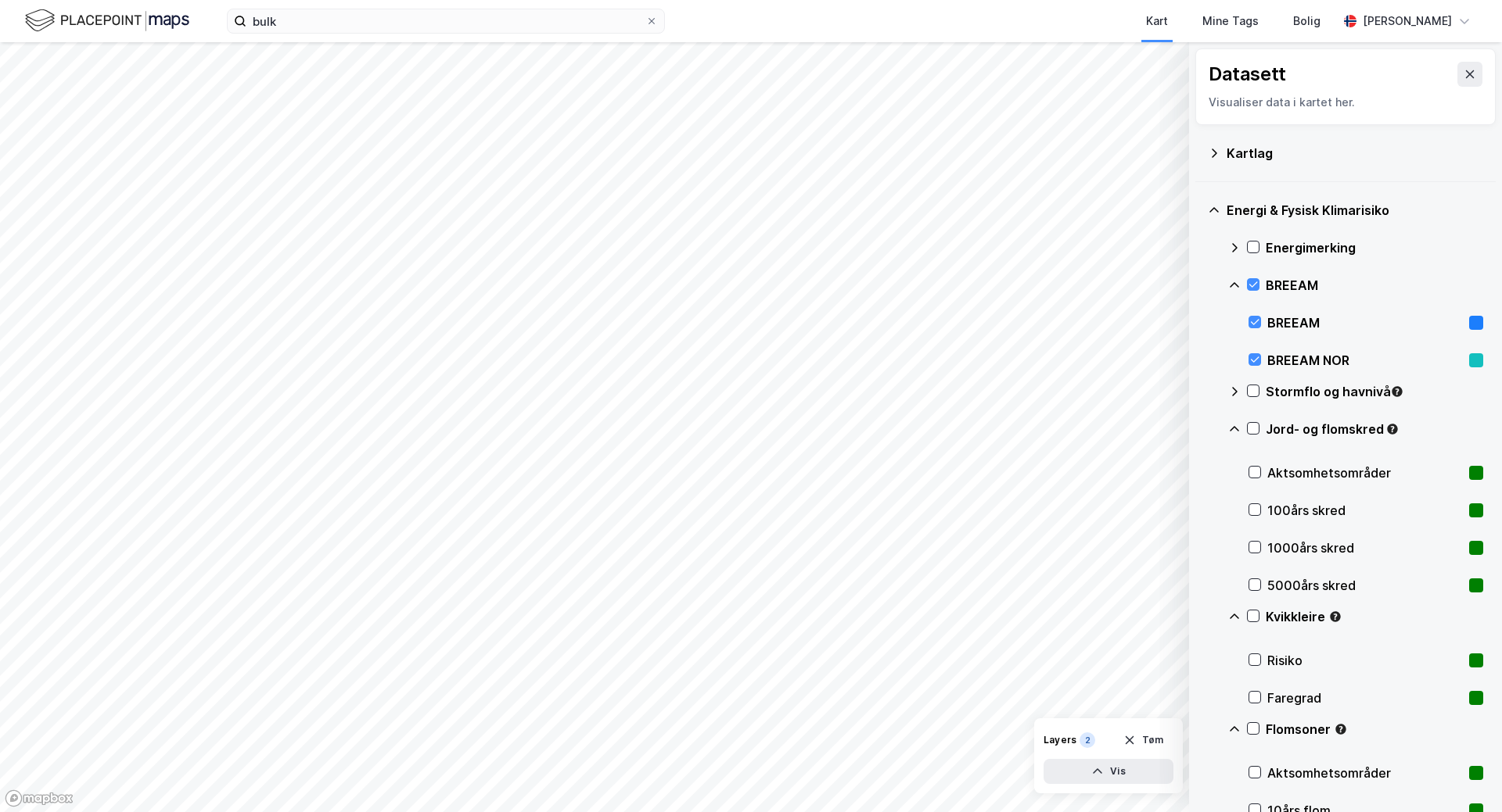
click at [1403, 151] on div "Kartlag" at bounding box center [1355, 153] width 257 height 19
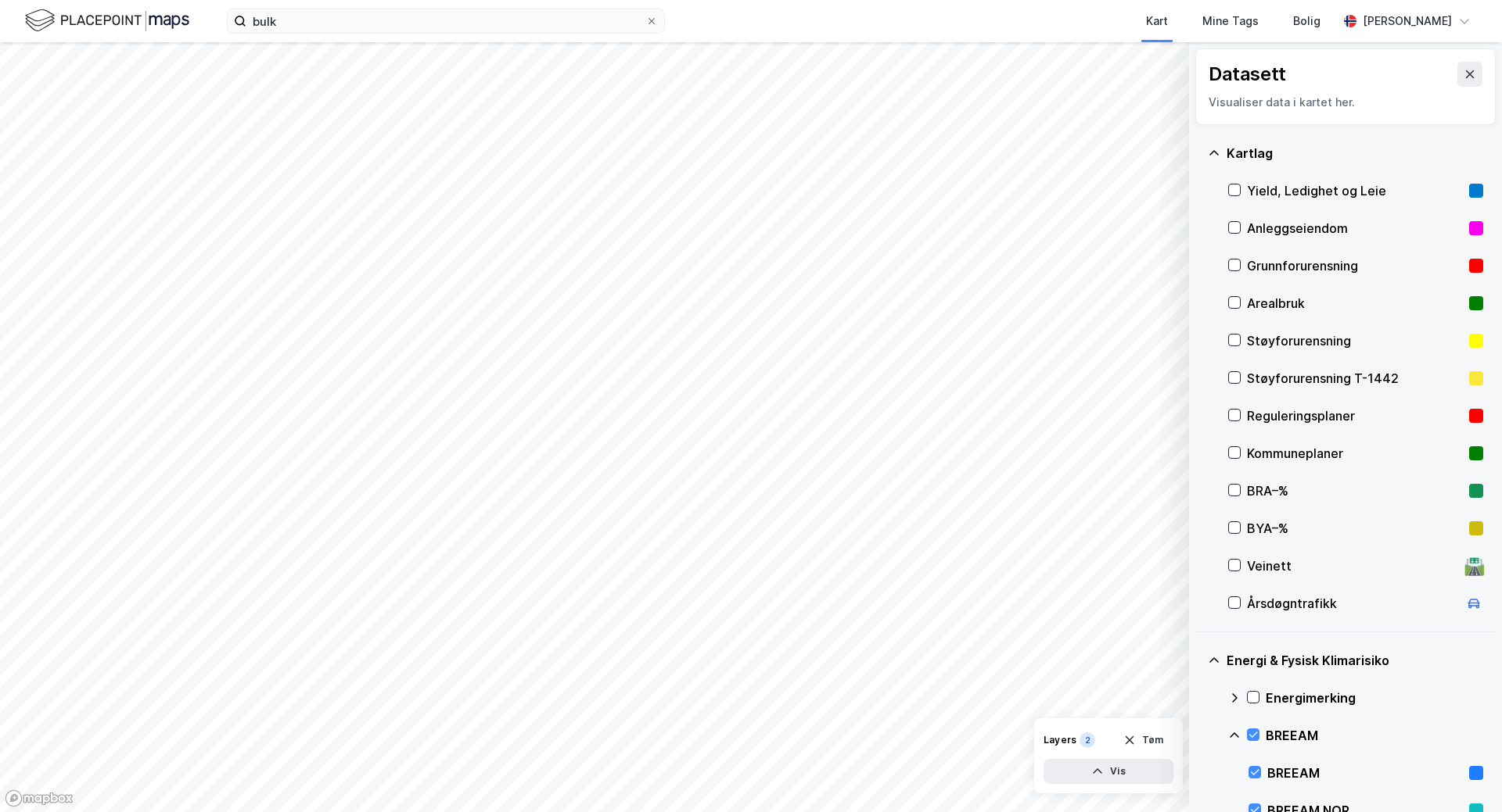
click at [368, 812] on html "bulk Kart Mine Tags Bolig [PERSON_NAME] © Mapbox © OpenStreetMap Improve this m…" at bounding box center [751, 406] width 1502 height 812
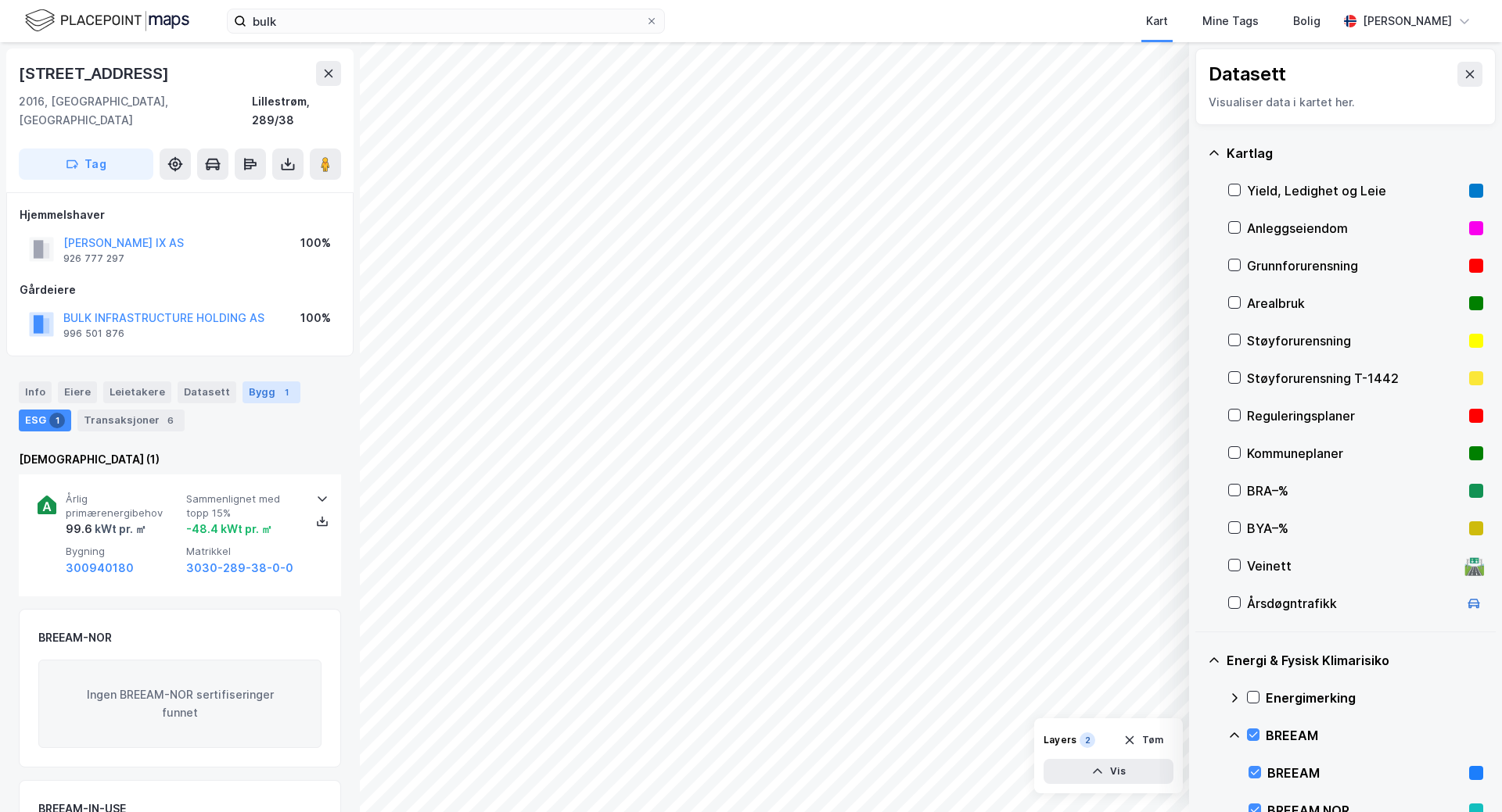
click at [278, 385] on div "1" at bounding box center [286, 393] width 16 height 16
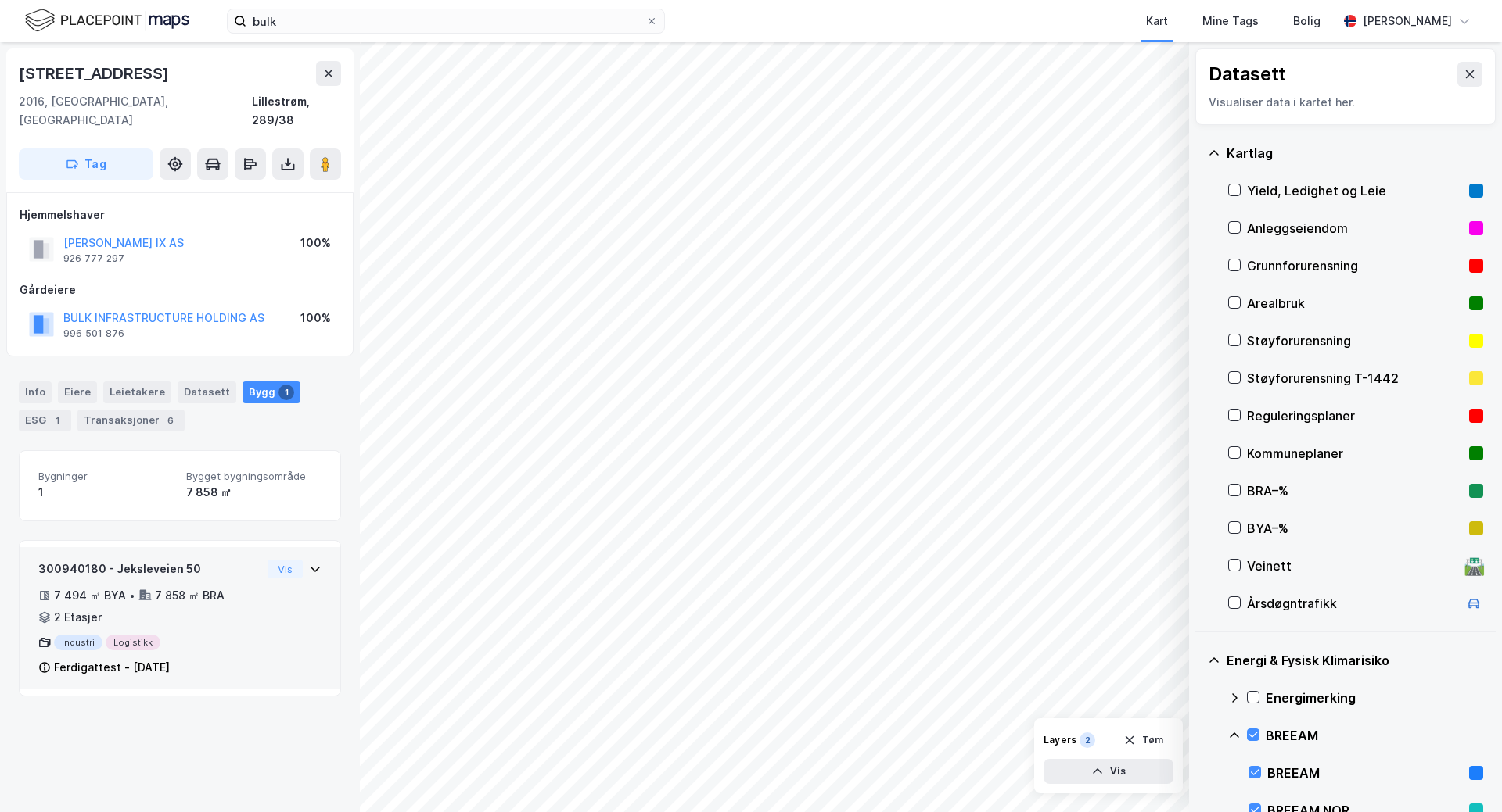
click at [216, 607] on div "7 494 ㎡ BYA • 7 858 ㎡ BRA • 2 Etasjer" at bounding box center [150, 606] width 223 height 40
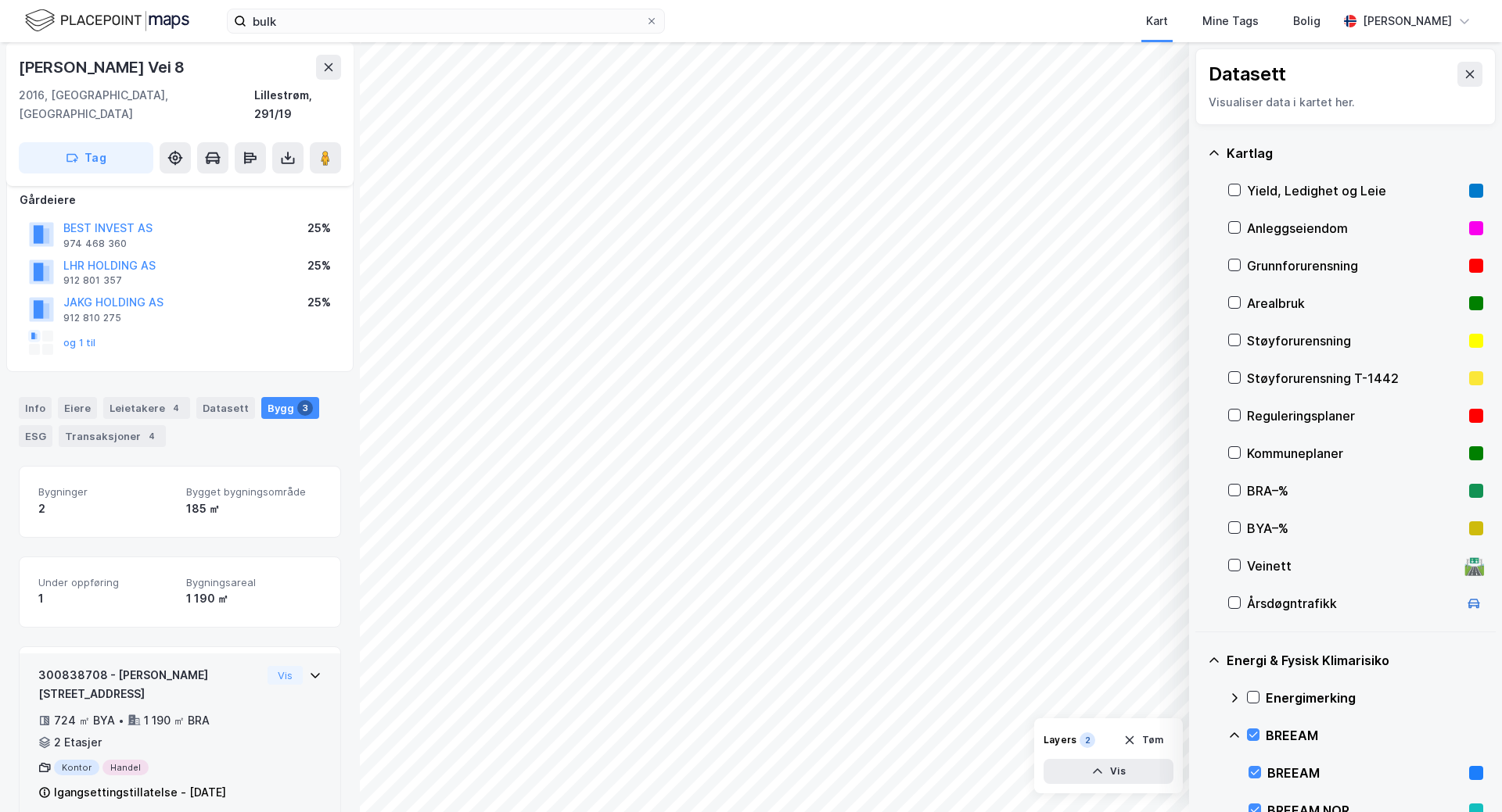
scroll to position [86, 0]
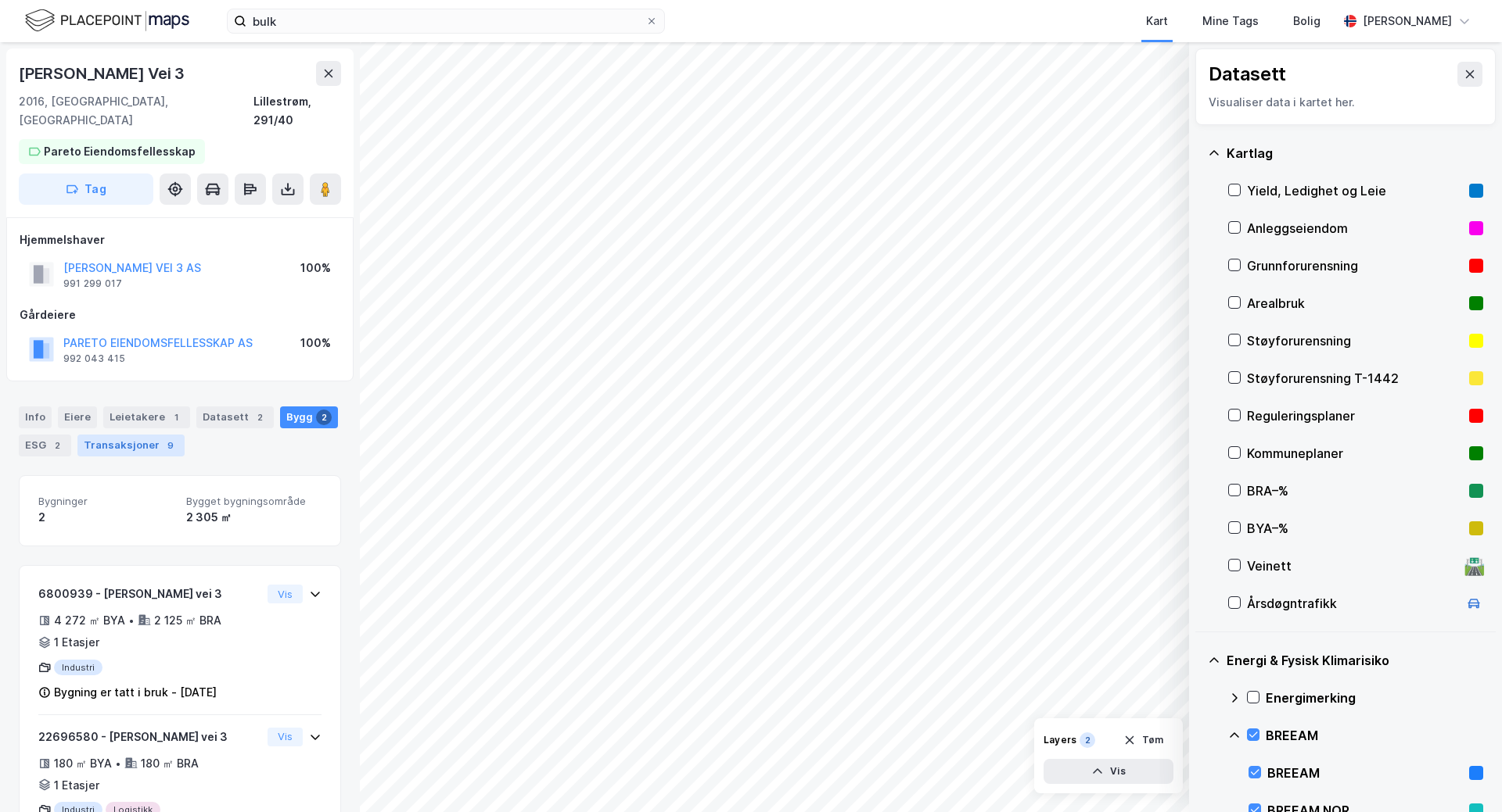
click at [129, 435] on div "Transaksjoner 9" at bounding box center [130, 446] width 108 height 22
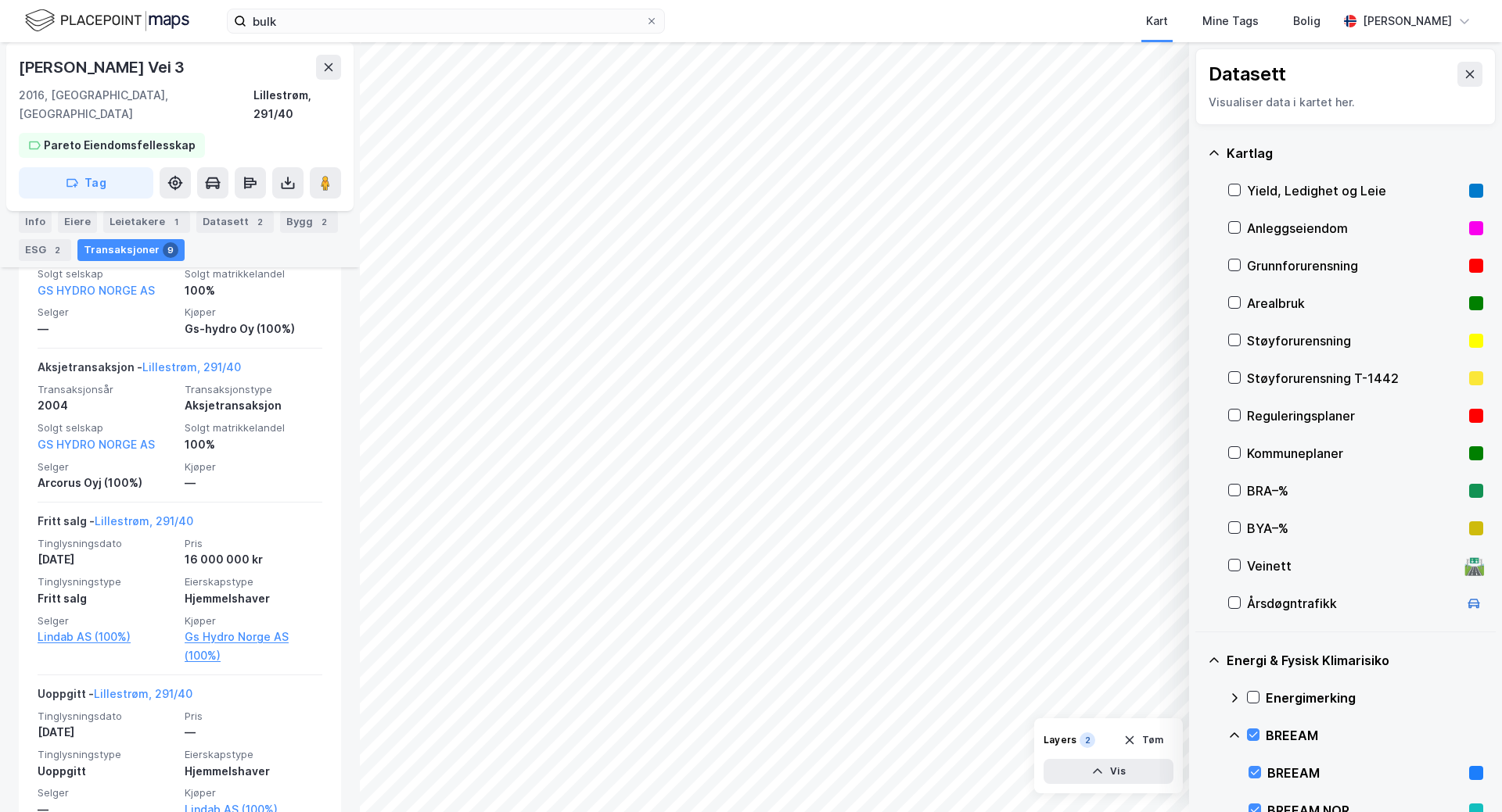
scroll to position [2222, 0]
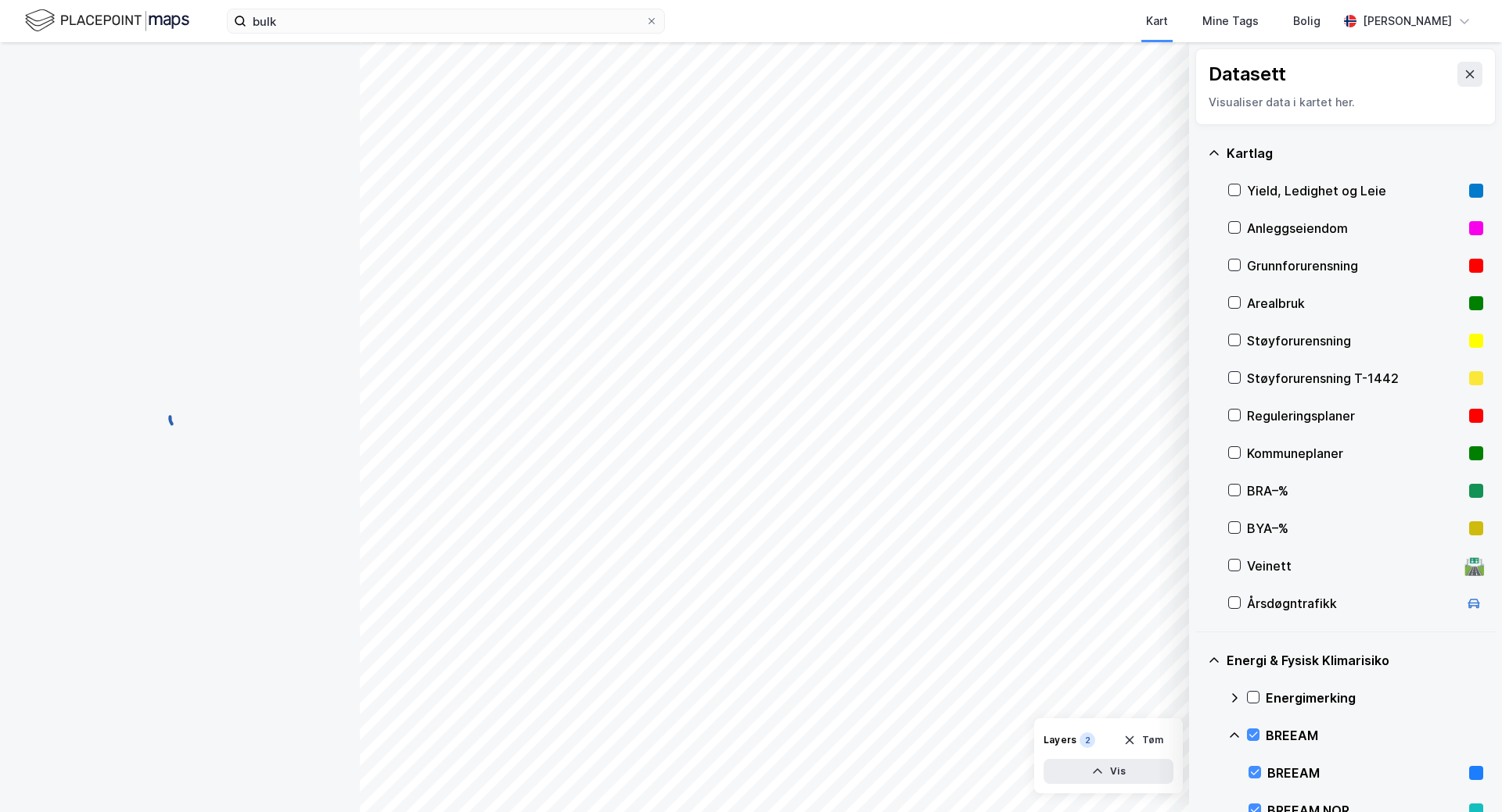
scroll to position [18, 0]
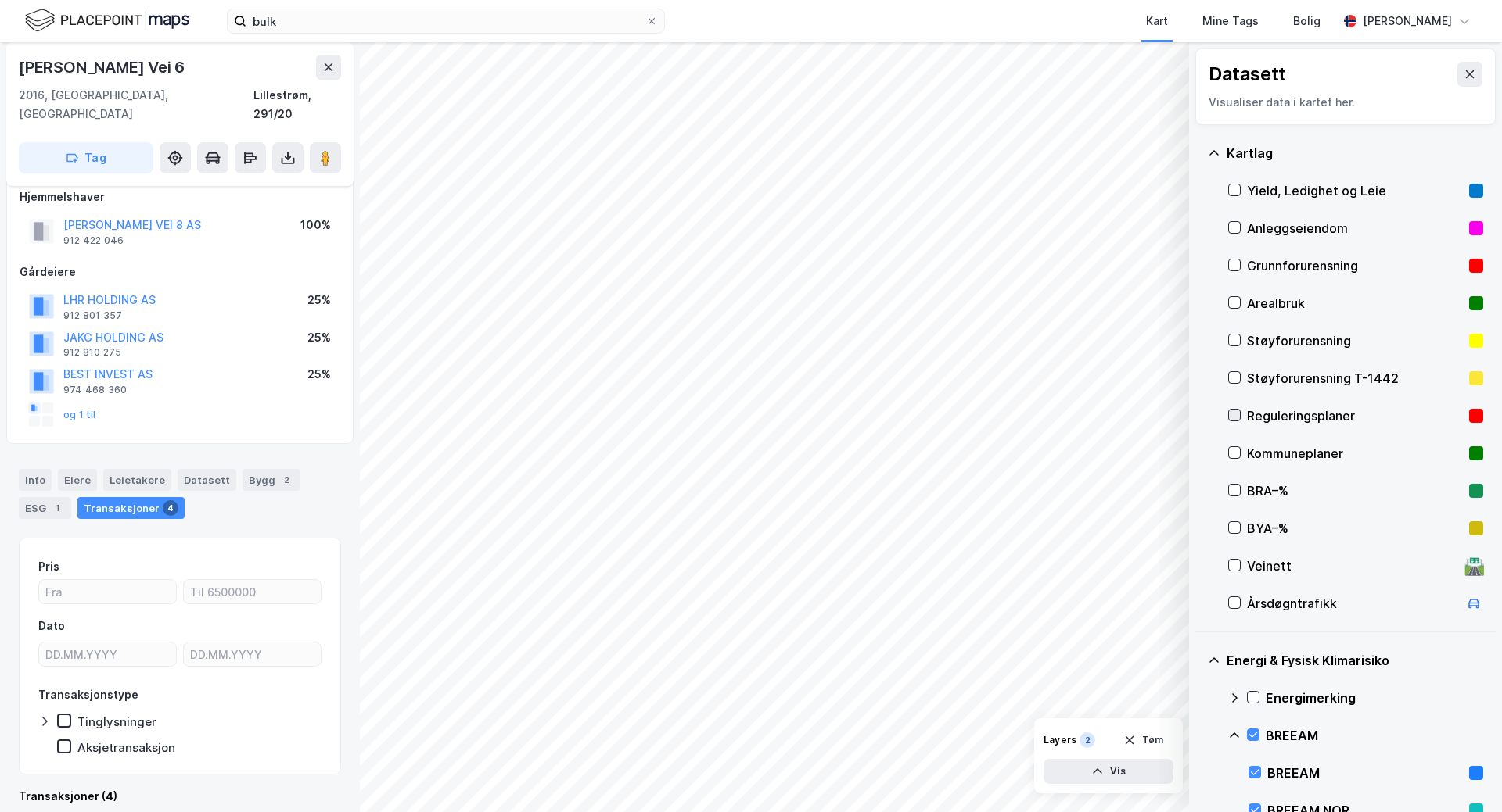
click at [1237, 413] on icon at bounding box center [1234, 414] width 11 height 11
click at [1257, 738] on div at bounding box center [1252, 735] width 13 height 13
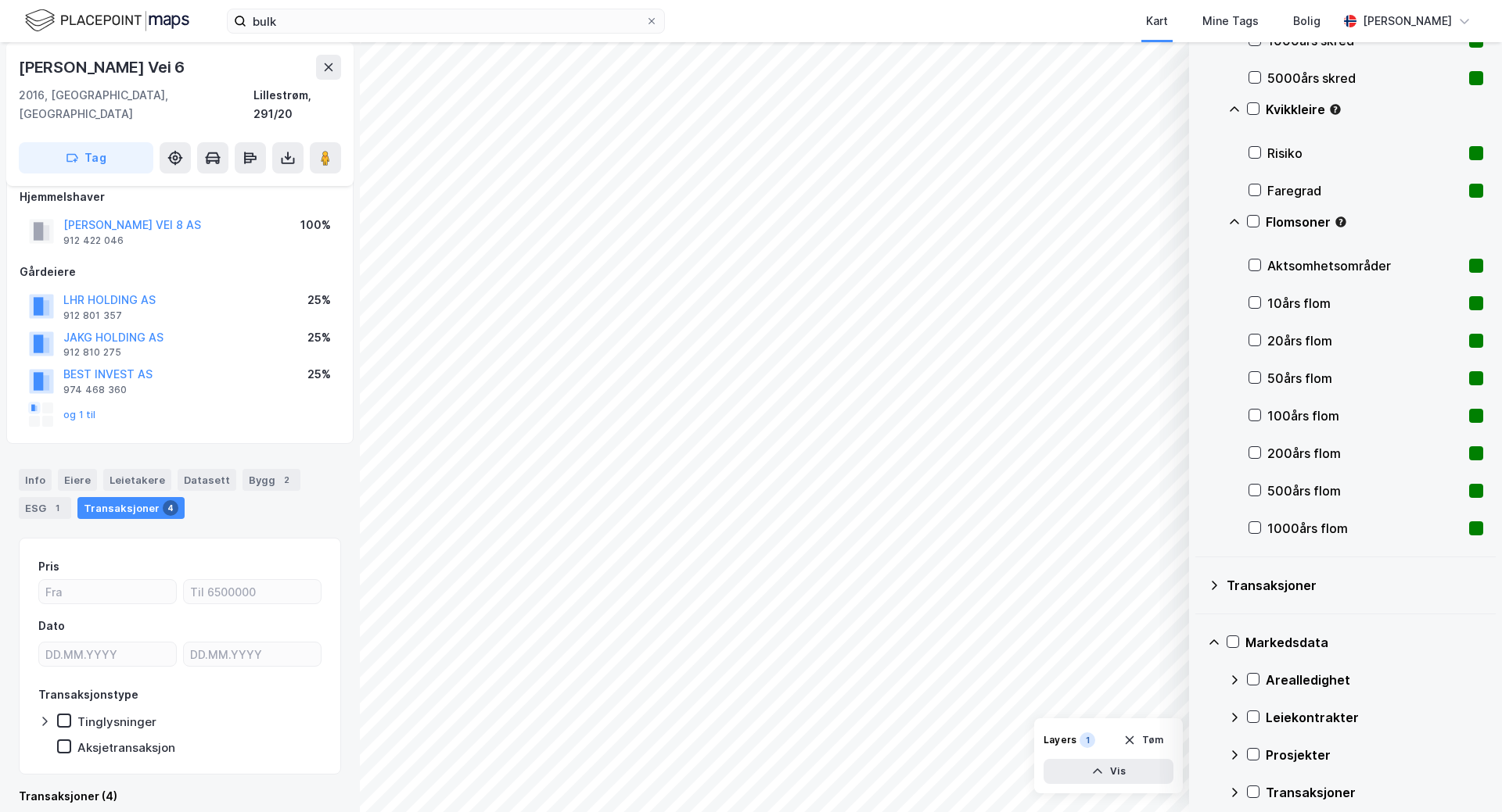
scroll to position [974, 0]
